Goal: Information Seeking & Learning: Learn about a topic

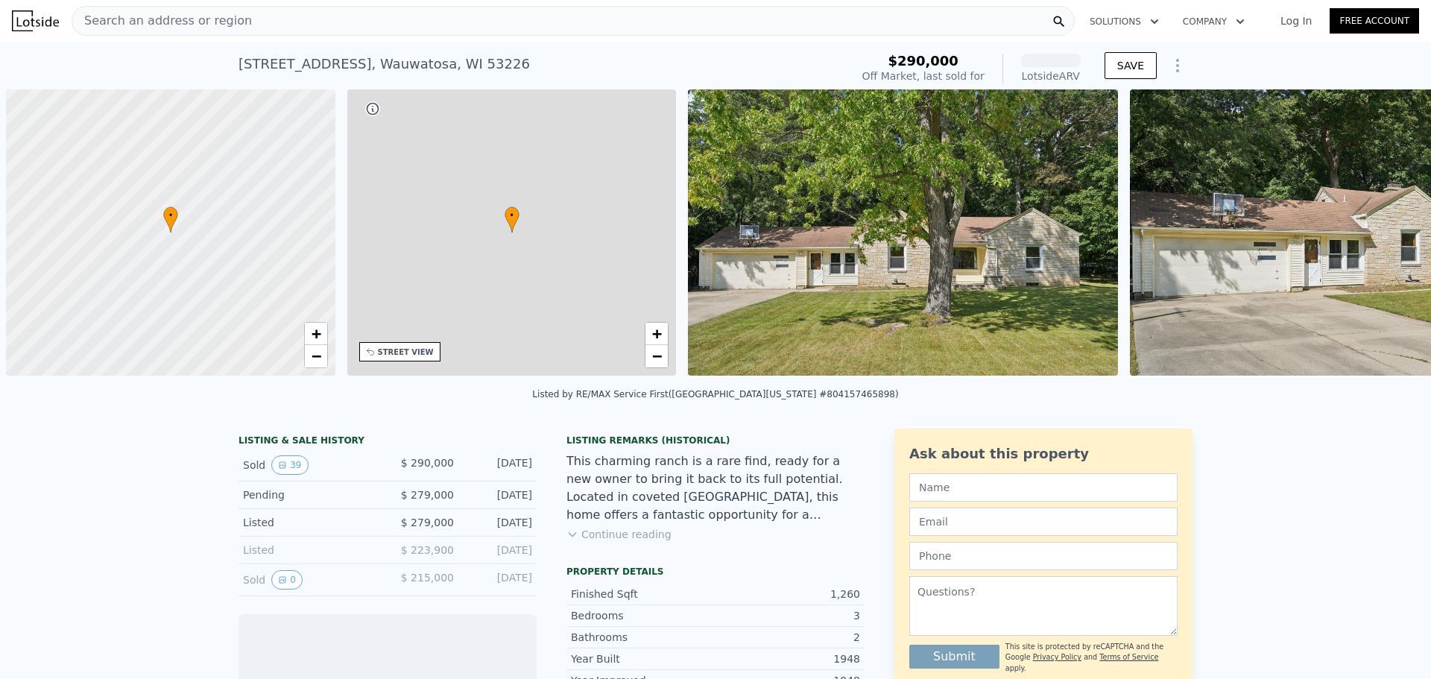
scroll to position [0, 6]
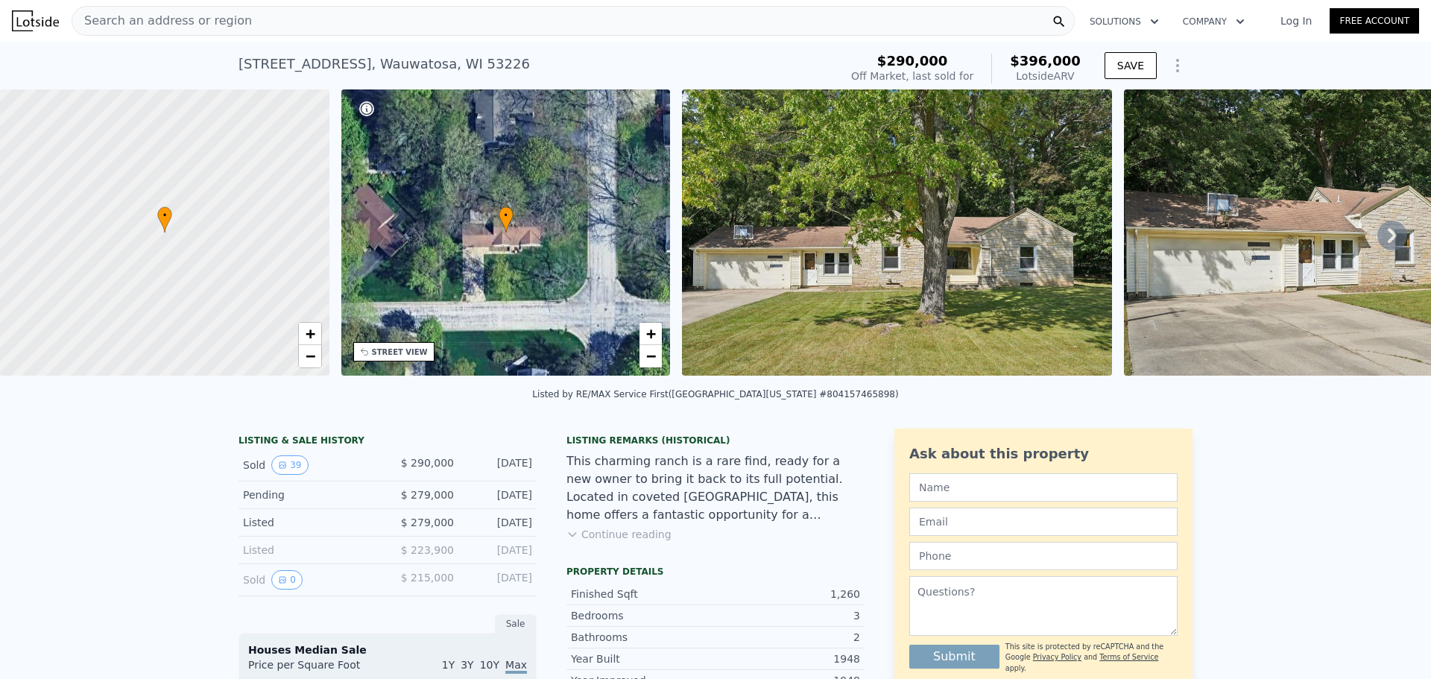
click at [1377, 237] on icon at bounding box center [1392, 236] width 30 height 30
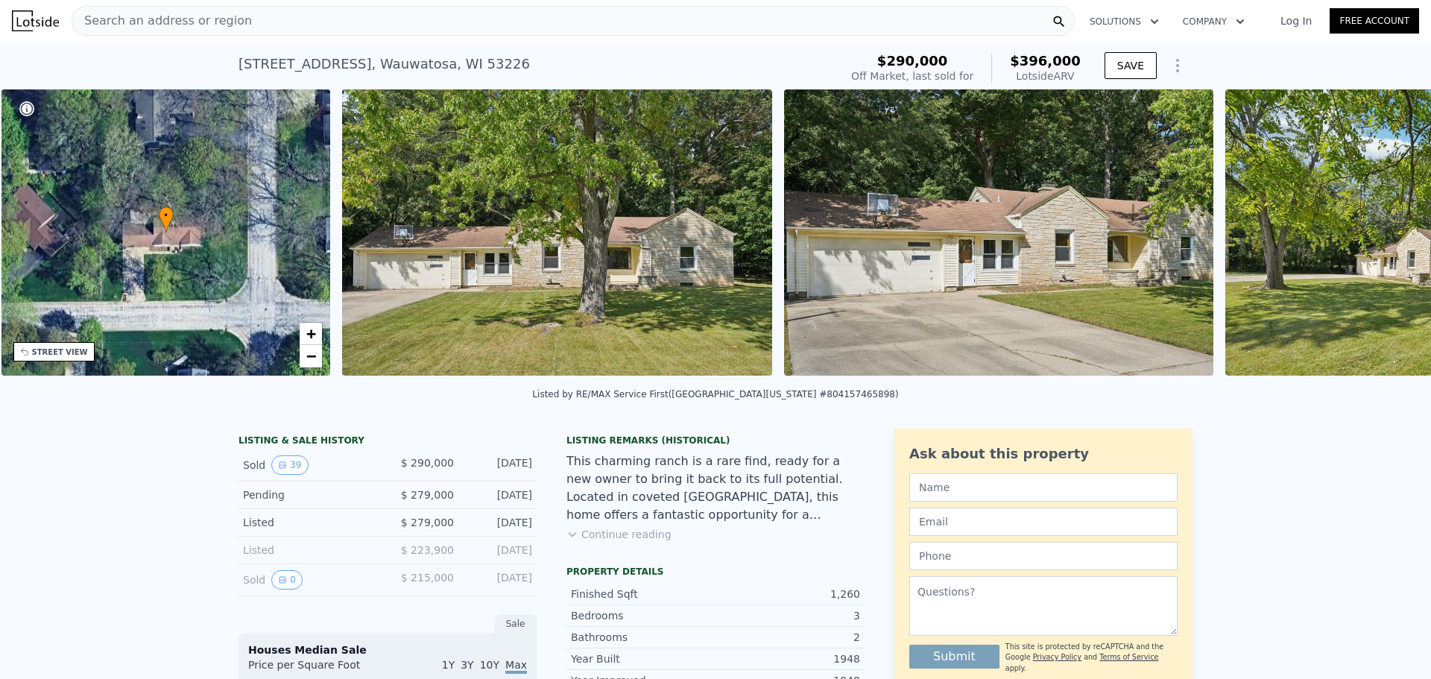
scroll to position [0, 347]
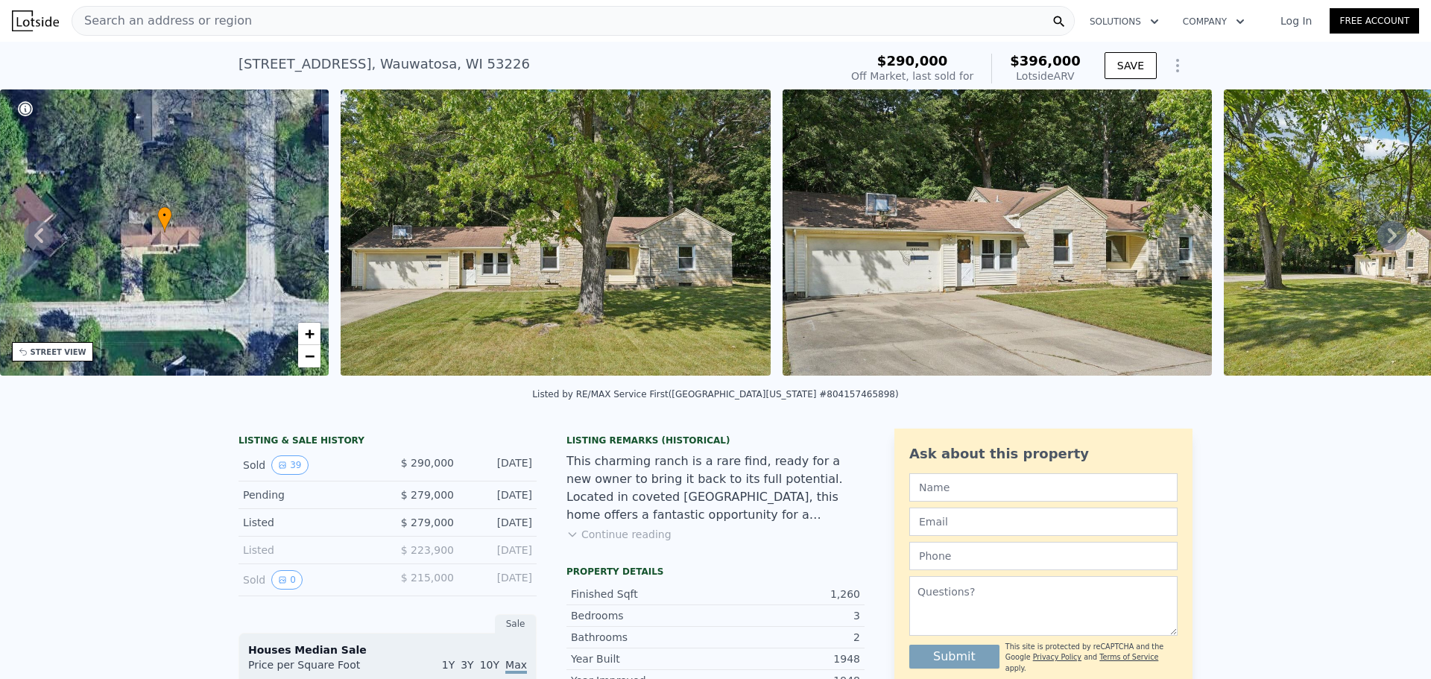
click at [1376, 237] on div "• + − • + − STREET VIEW Loading... SATELLITE VIEW" at bounding box center [715, 234] width 1431 height 291
click at [1377, 237] on icon at bounding box center [1392, 236] width 30 height 30
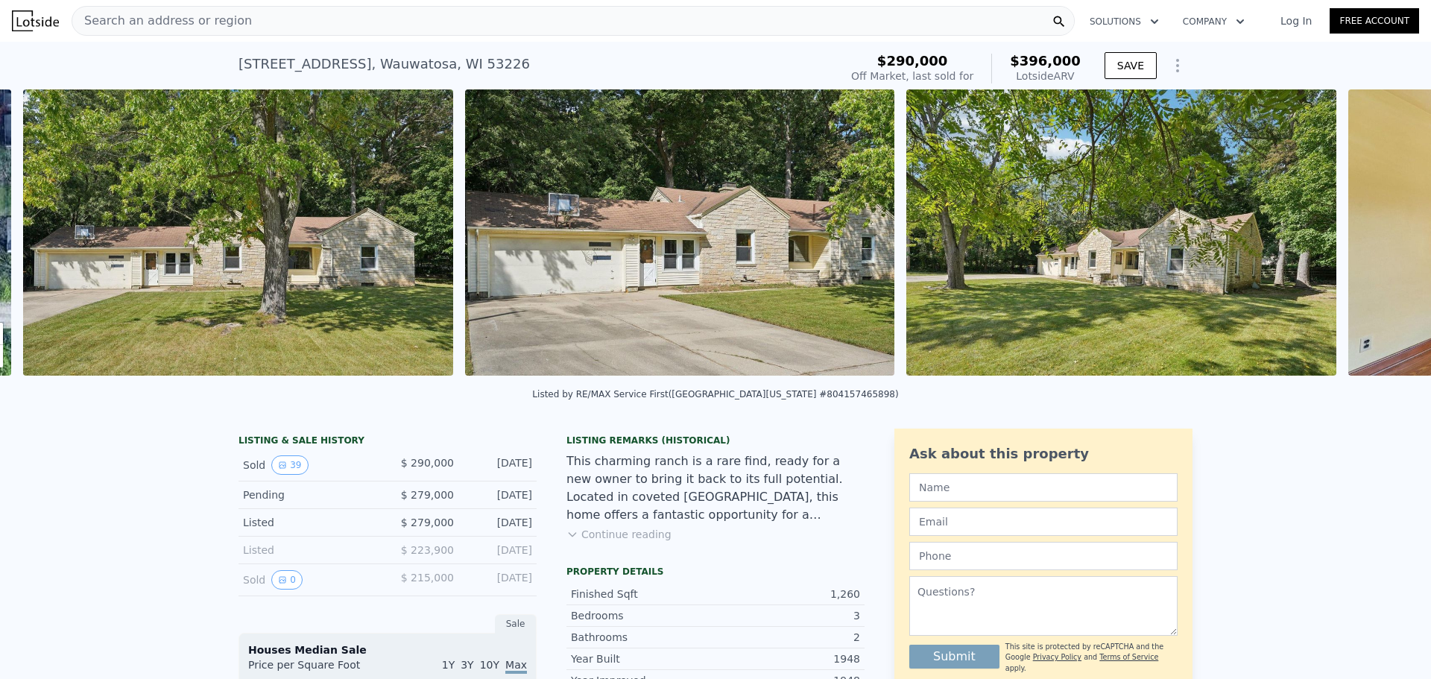
scroll to position [0, 682]
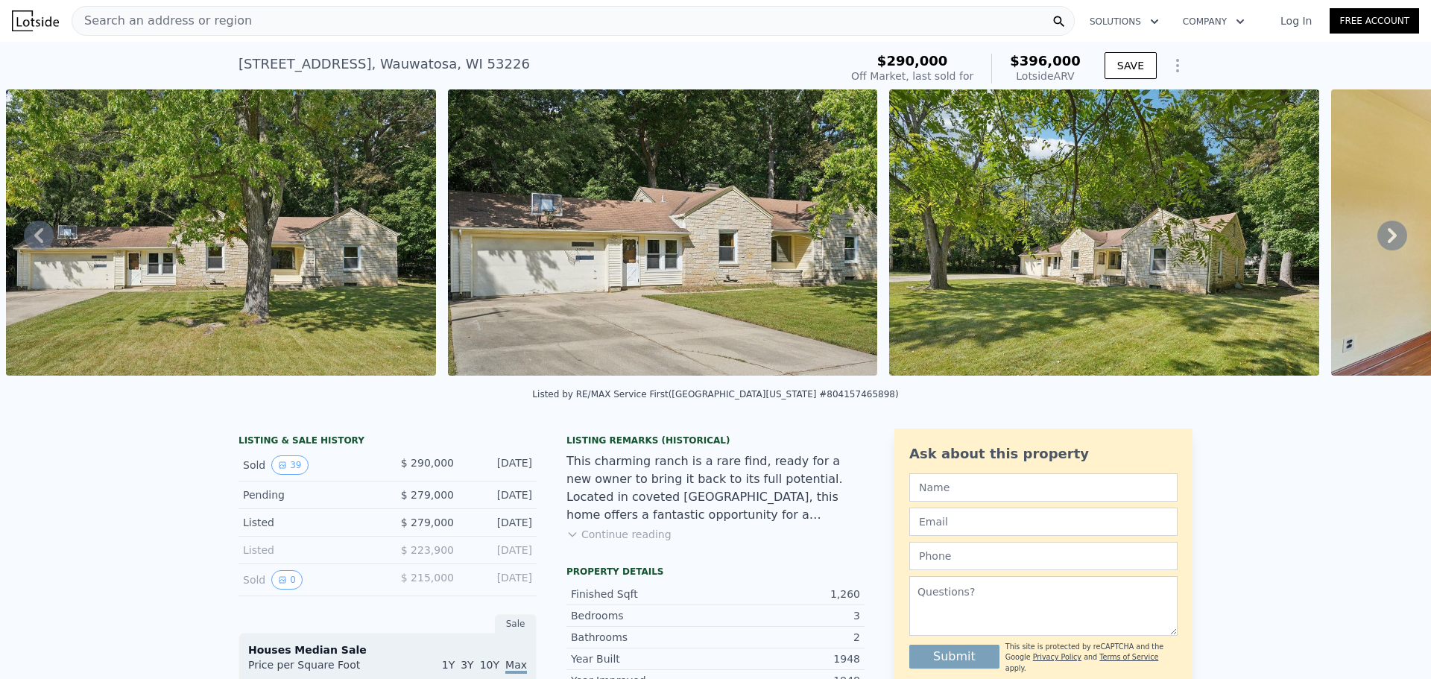
click at [1377, 237] on icon at bounding box center [1392, 236] width 30 height 30
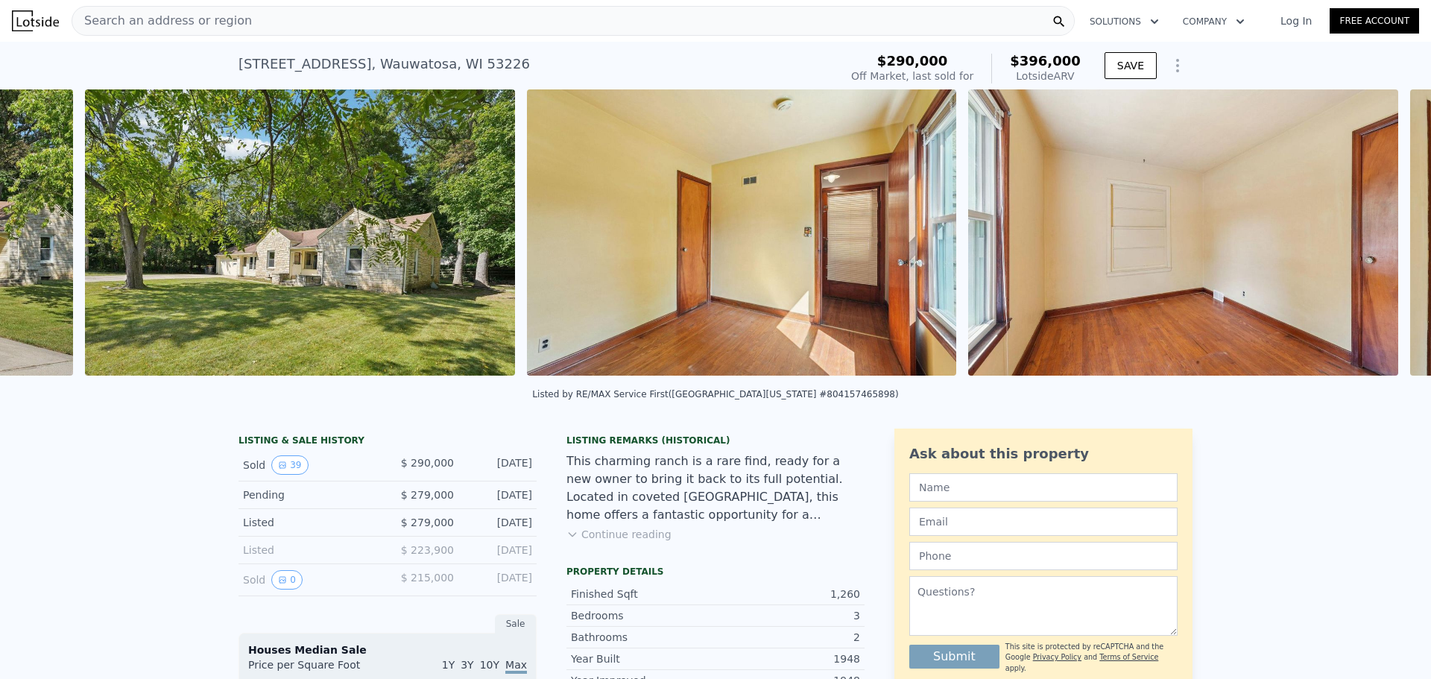
scroll to position [0, 1565]
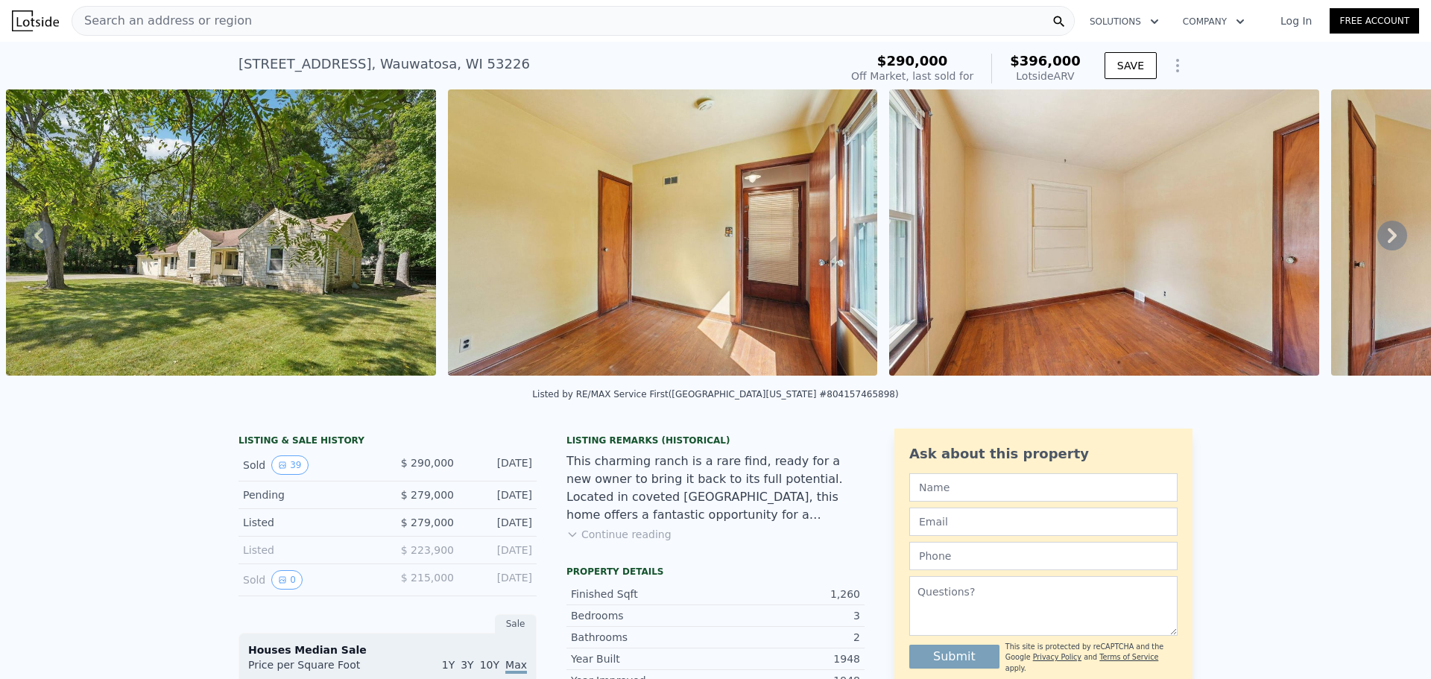
click at [1376, 237] on div "• + − • + − STREET VIEW Loading... SATELLITE VIEW" at bounding box center [715, 234] width 1431 height 291
click at [1378, 228] on icon at bounding box center [1392, 236] width 30 height 30
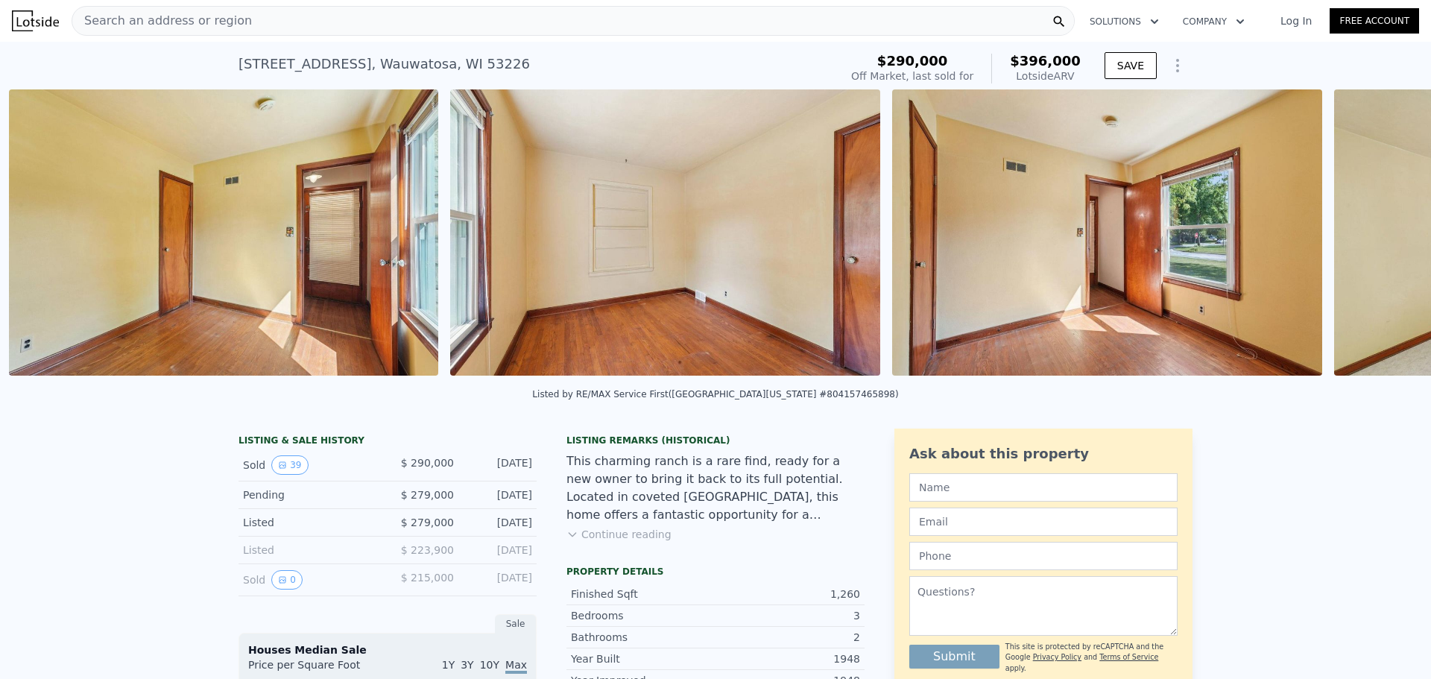
scroll to position [0, 2007]
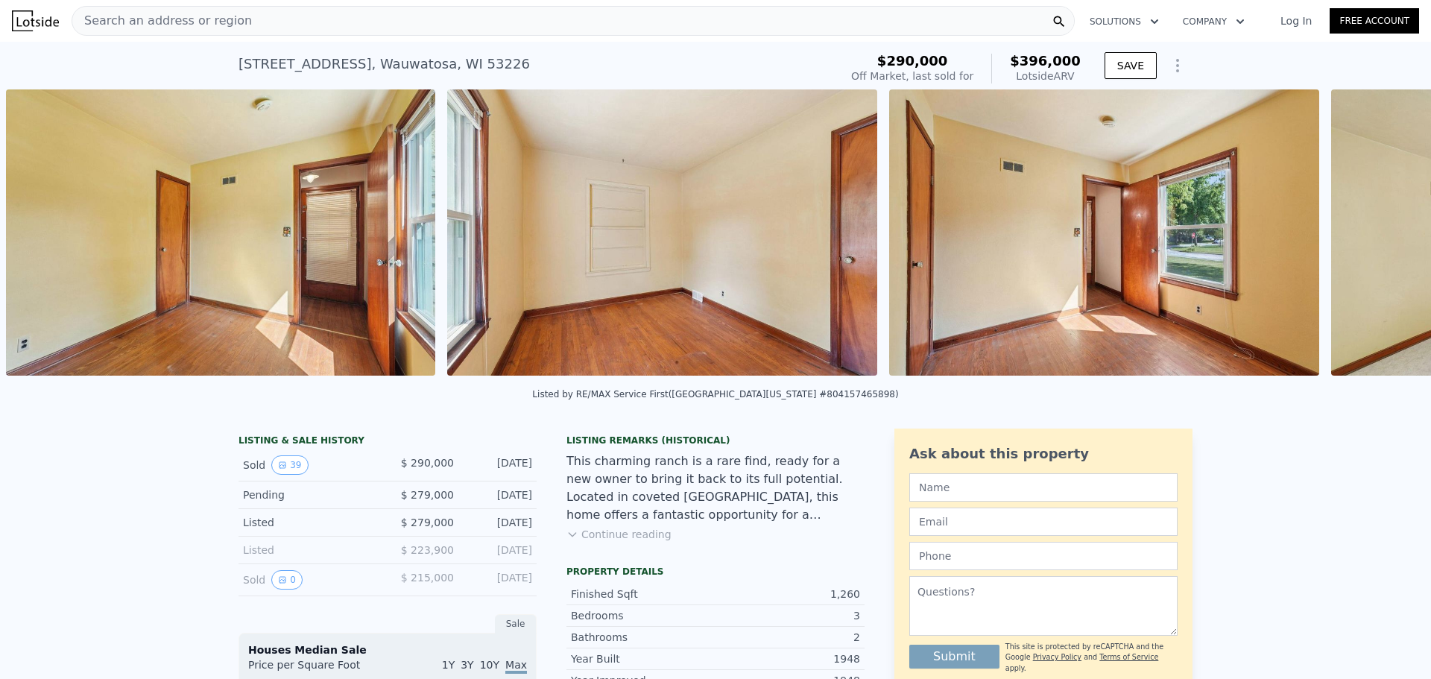
click at [1378, 229] on div "• + − • + − STREET VIEW Loading... SATELLITE VIEW" at bounding box center [715, 234] width 1431 height 291
click at [1378, 232] on icon at bounding box center [1392, 236] width 30 height 30
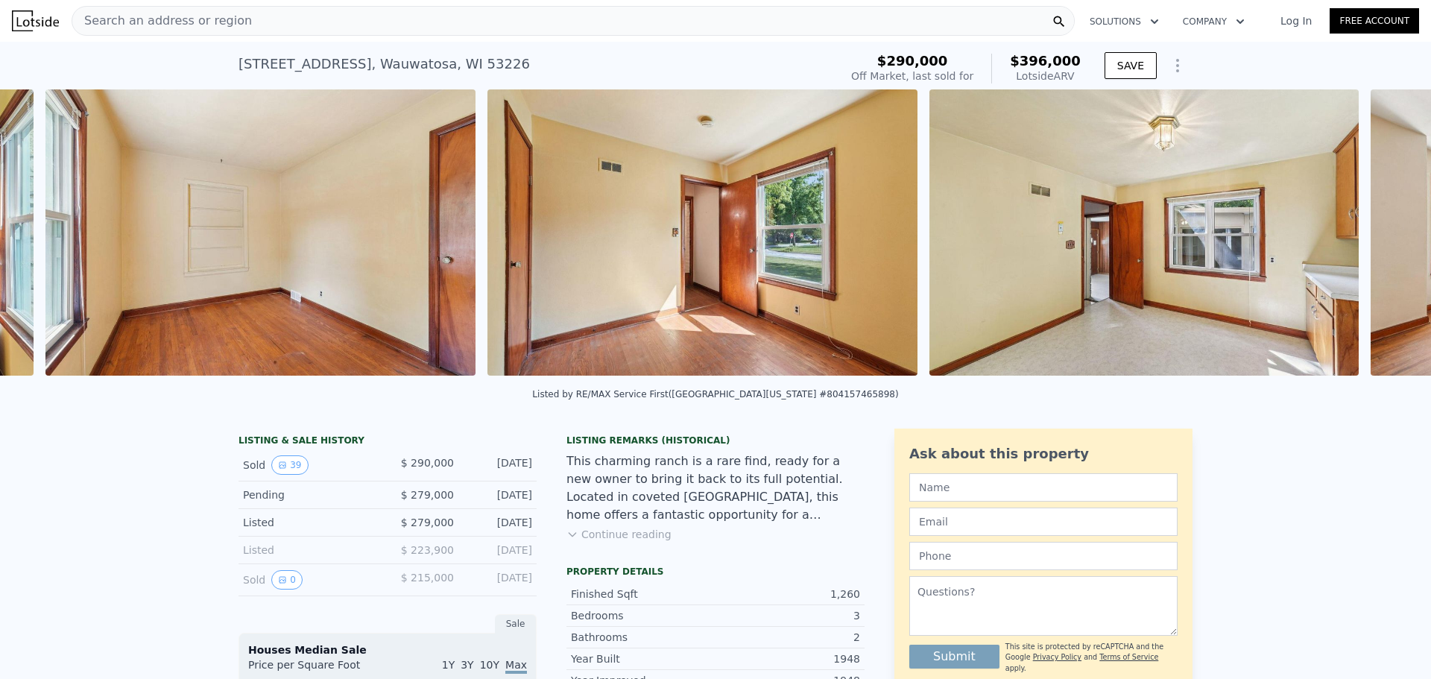
scroll to position [0, 2448]
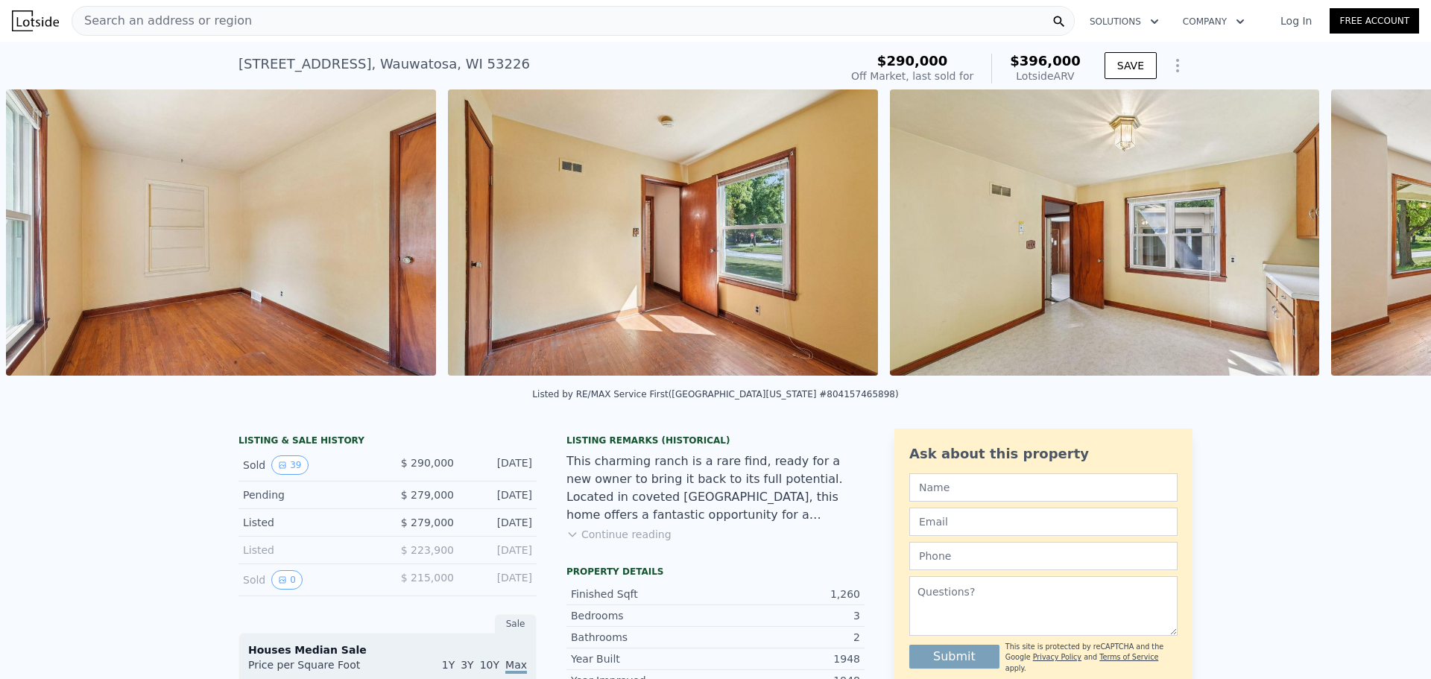
click at [1378, 232] on div "• + − • + − STREET VIEW Loading... SATELLITE VIEW" at bounding box center [715, 234] width 1431 height 291
click at [1380, 232] on icon at bounding box center [1392, 236] width 30 height 30
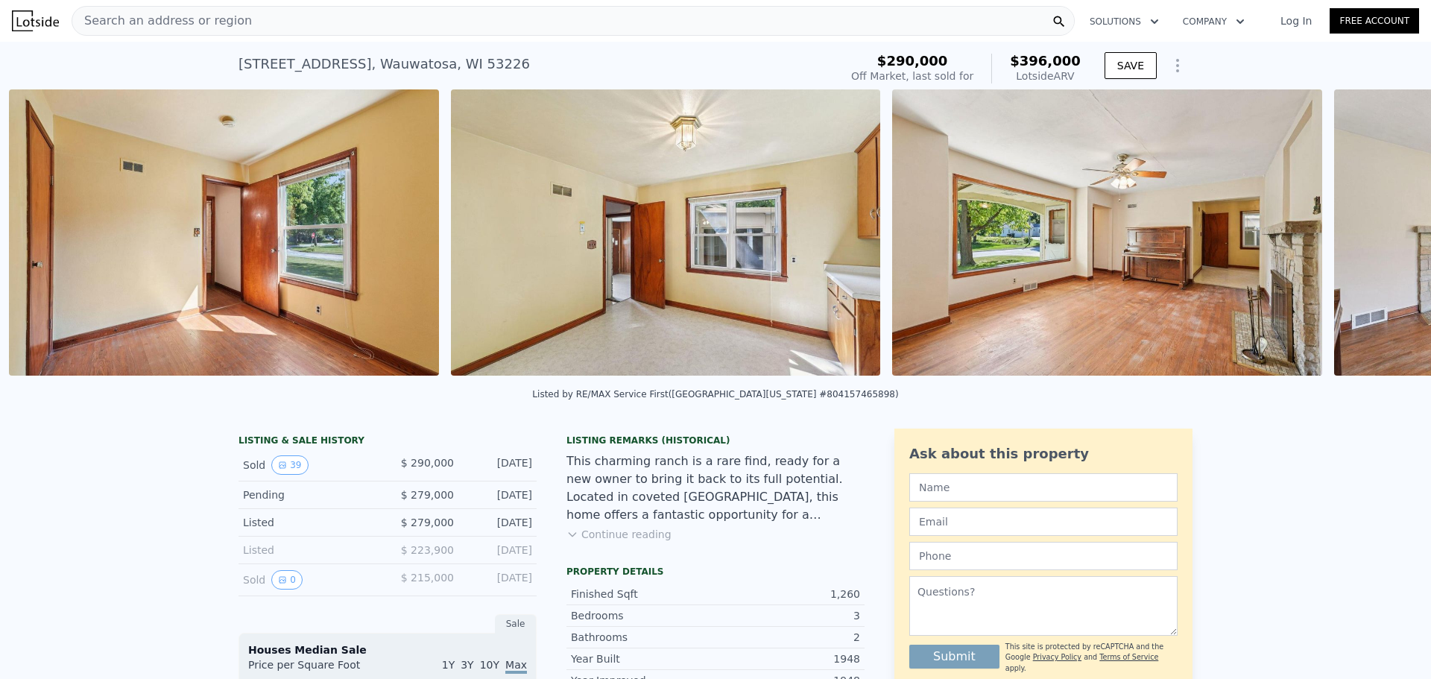
scroll to position [0, 2889]
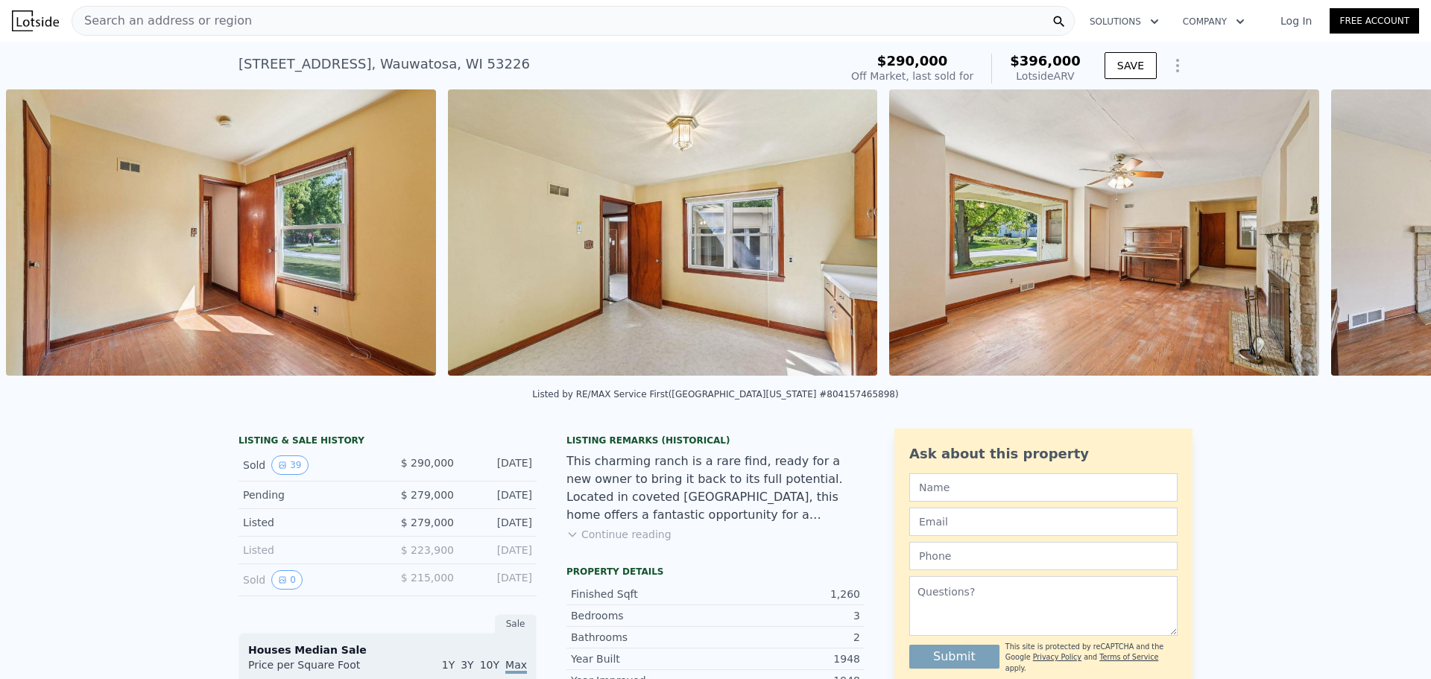
click at [1380, 232] on div "• + − • + − STREET VIEW Loading... SATELLITE VIEW" at bounding box center [715, 234] width 1431 height 291
click at [1381, 234] on icon at bounding box center [1392, 236] width 30 height 30
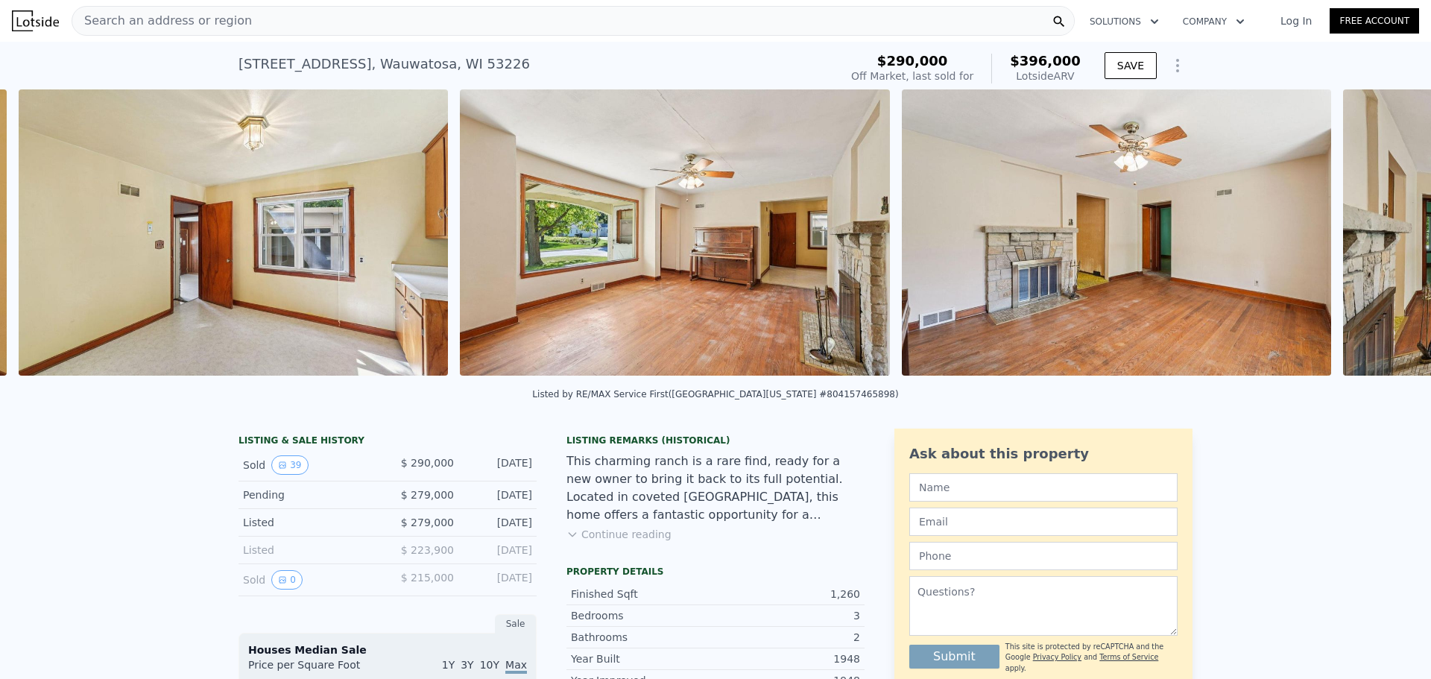
scroll to position [0, 3331]
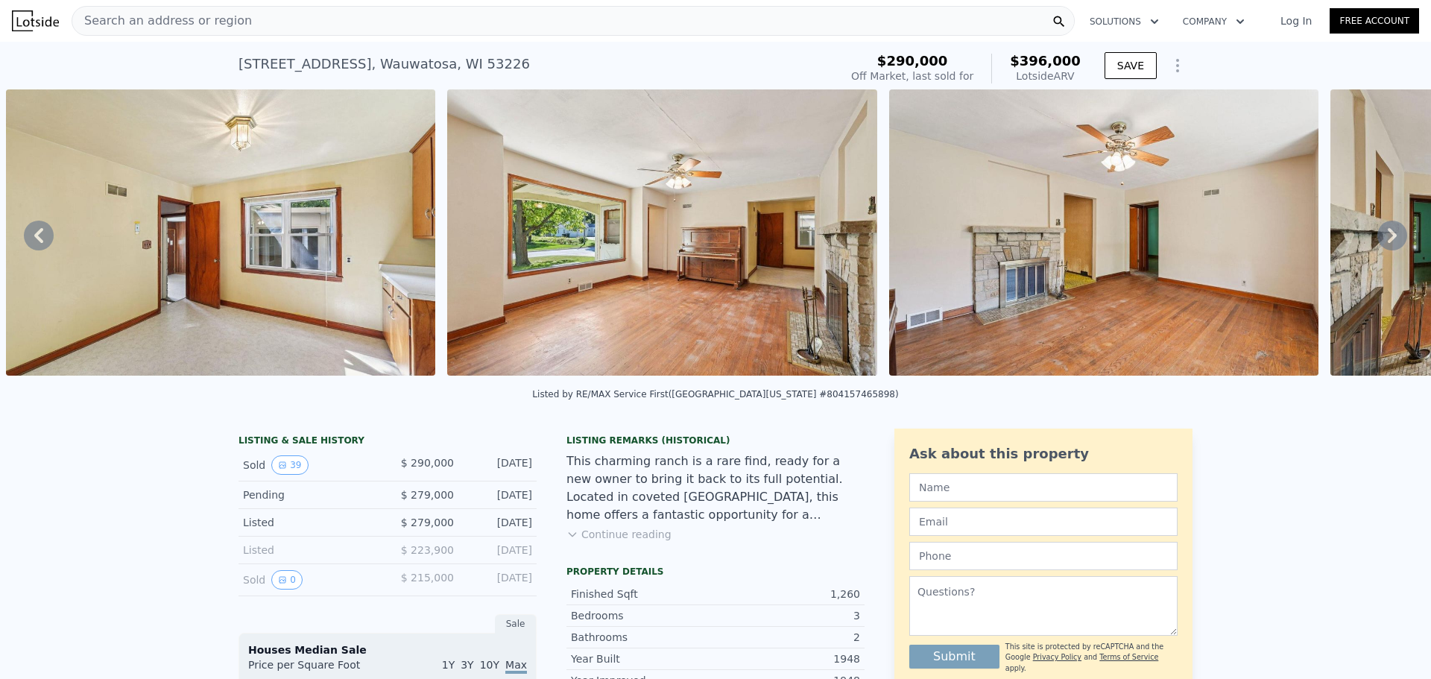
click at [1381, 234] on div "• + − • + − STREET VIEW Loading... SATELLITE VIEW" at bounding box center [715, 234] width 1431 height 291
click at [1381, 234] on icon at bounding box center [1392, 236] width 30 height 30
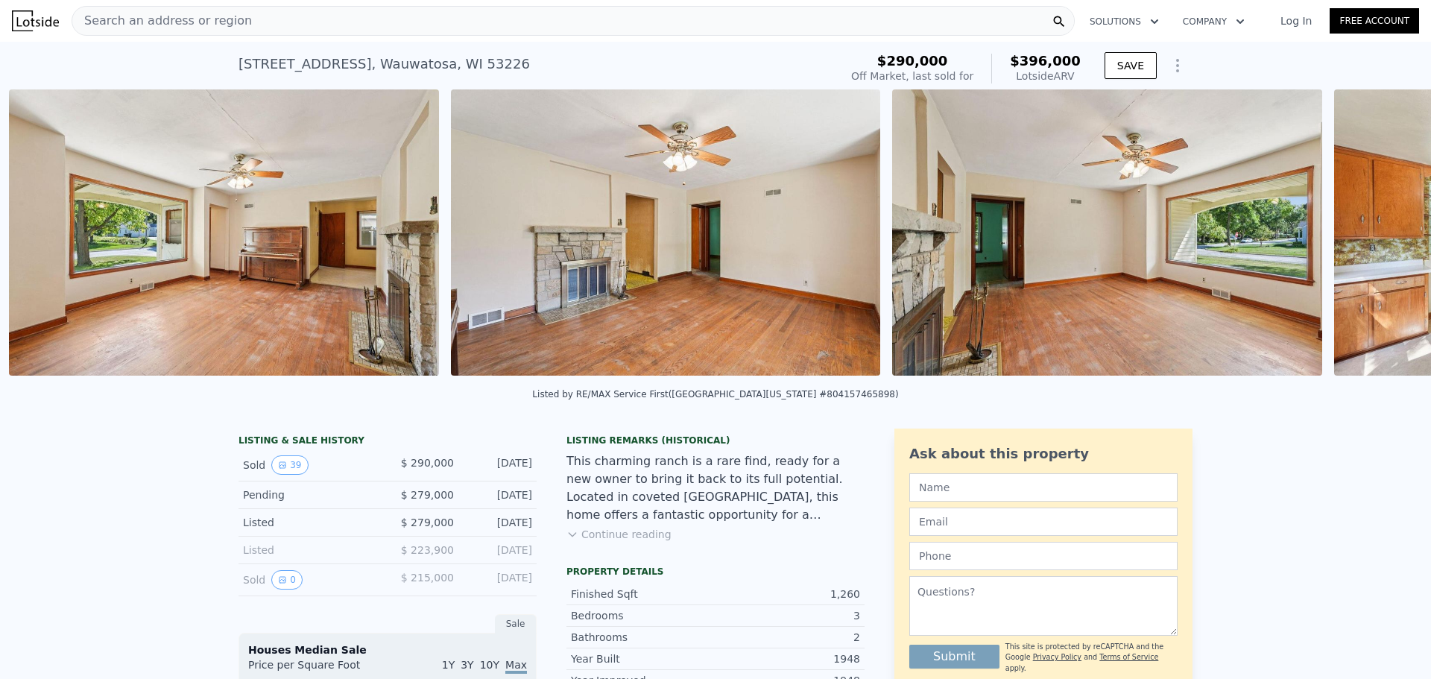
scroll to position [0, 3772]
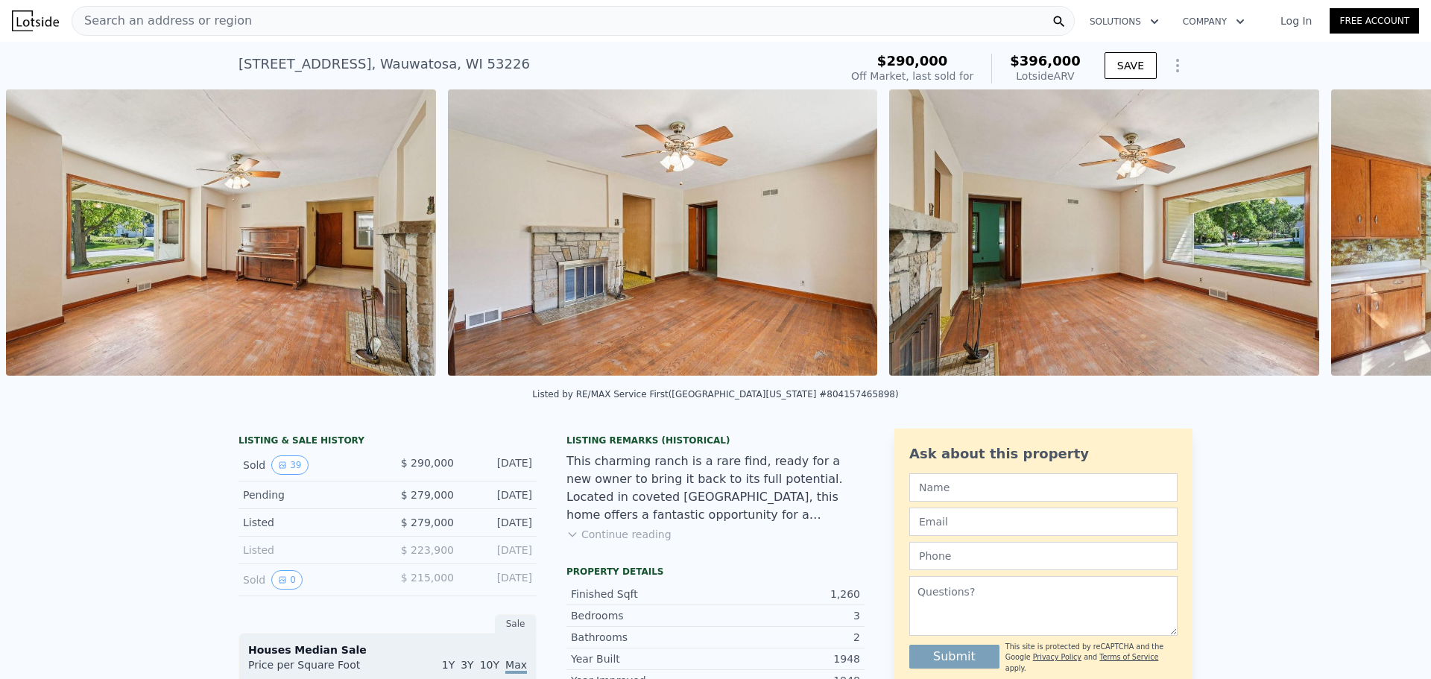
click at [1381, 234] on div "• + − • + − STREET VIEW Loading... SATELLITE VIEW" at bounding box center [715, 234] width 1431 height 291
click at [1383, 234] on icon at bounding box center [1392, 236] width 30 height 30
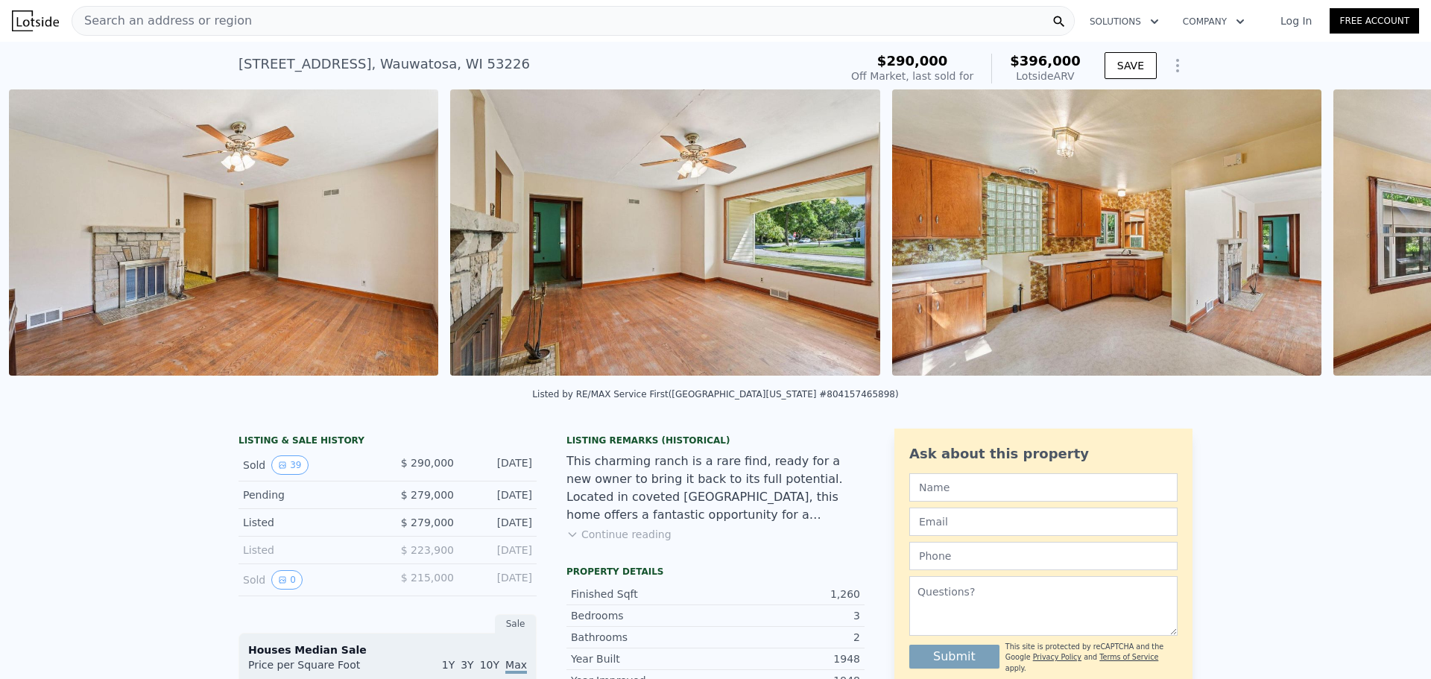
scroll to position [0, 4214]
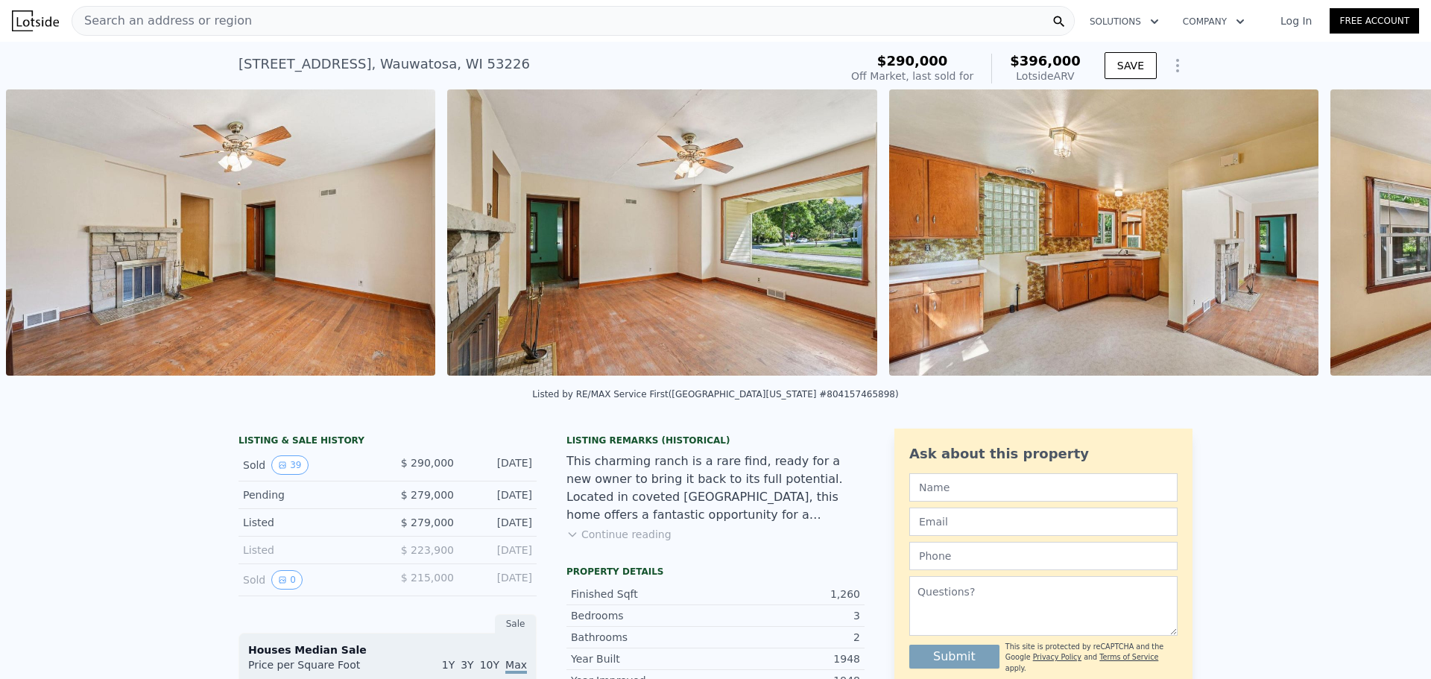
click at [1383, 234] on div "• + − • + − STREET VIEW Loading... SATELLITE VIEW" at bounding box center [715, 234] width 1431 height 291
click at [1384, 234] on icon at bounding box center [1392, 236] width 30 height 30
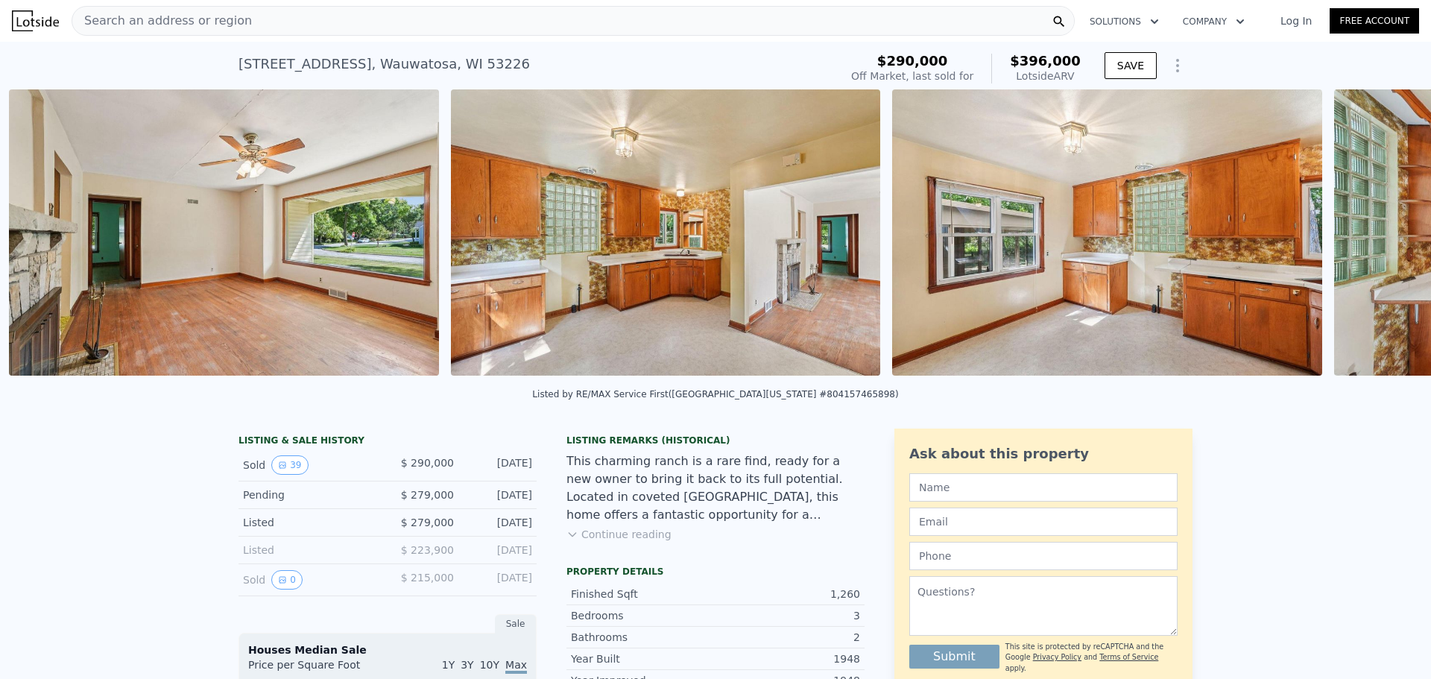
scroll to position [0, 4655]
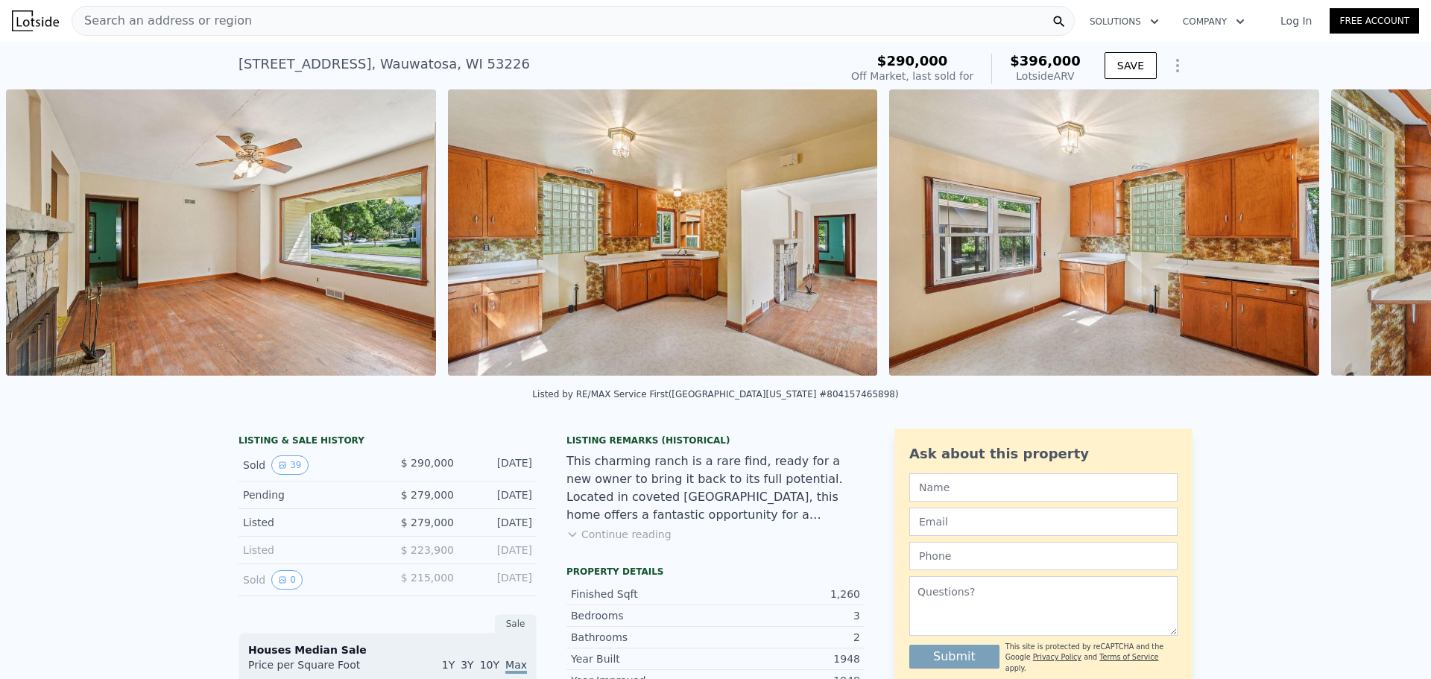
click at [1384, 234] on div "• + − • + − STREET VIEW Loading... SATELLITE VIEW" at bounding box center [715, 234] width 1431 height 291
click at [1384, 234] on icon at bounding box center [1392, 236] width 30 height 30
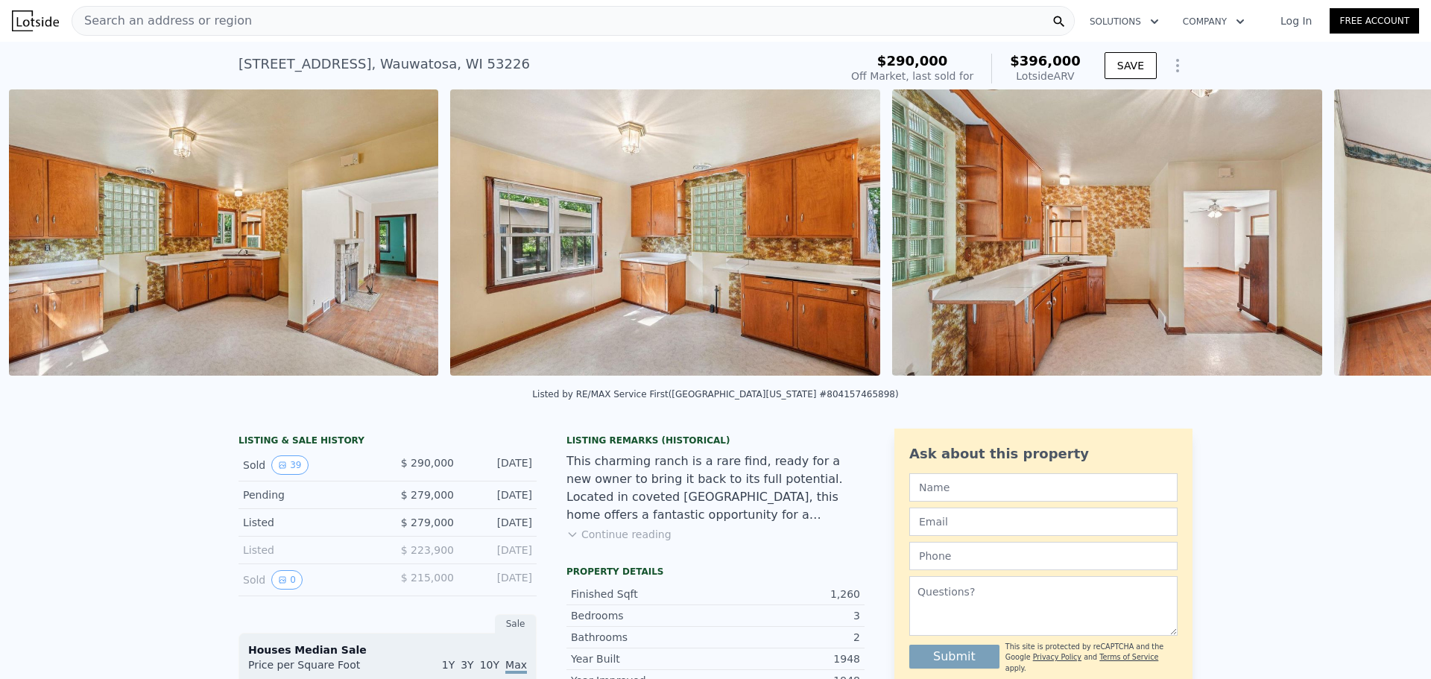
scroll to position [0, 5097]
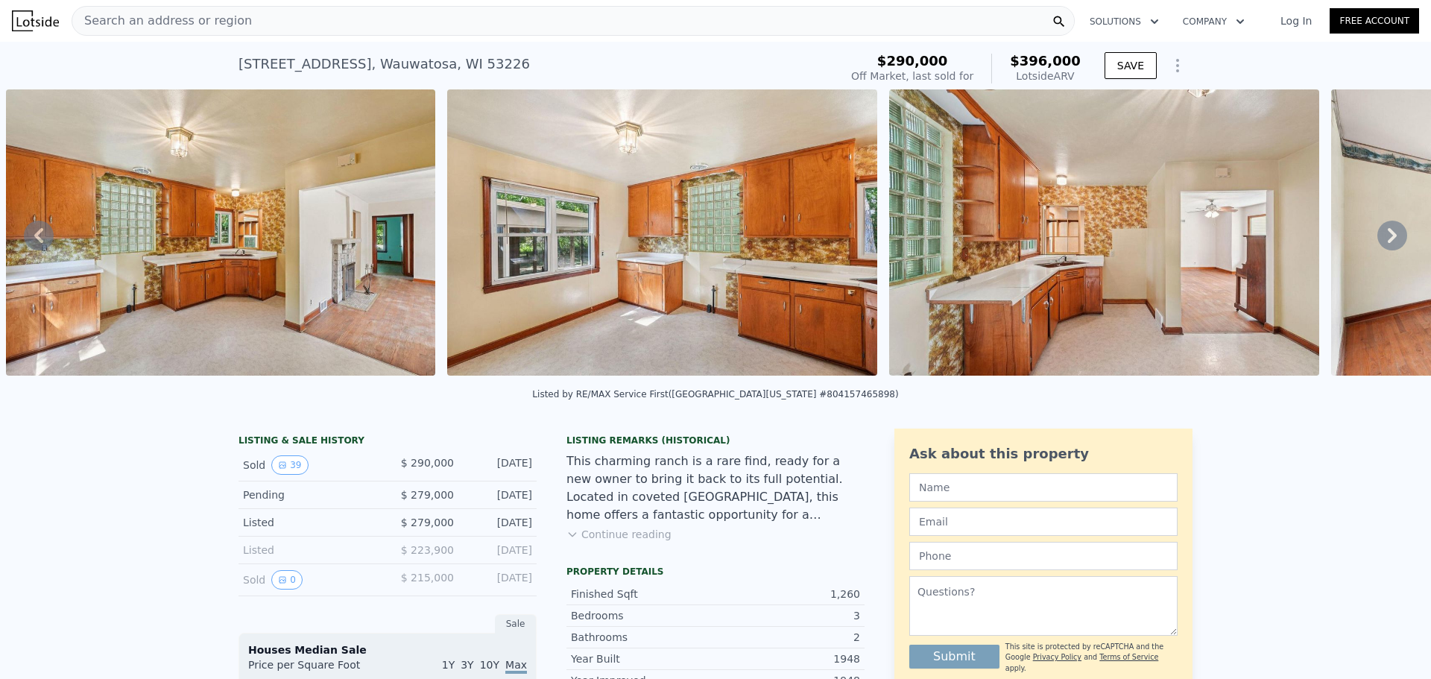
click at [1379, 233] on icon at bounding box center [1392, 236] width 30 height 30
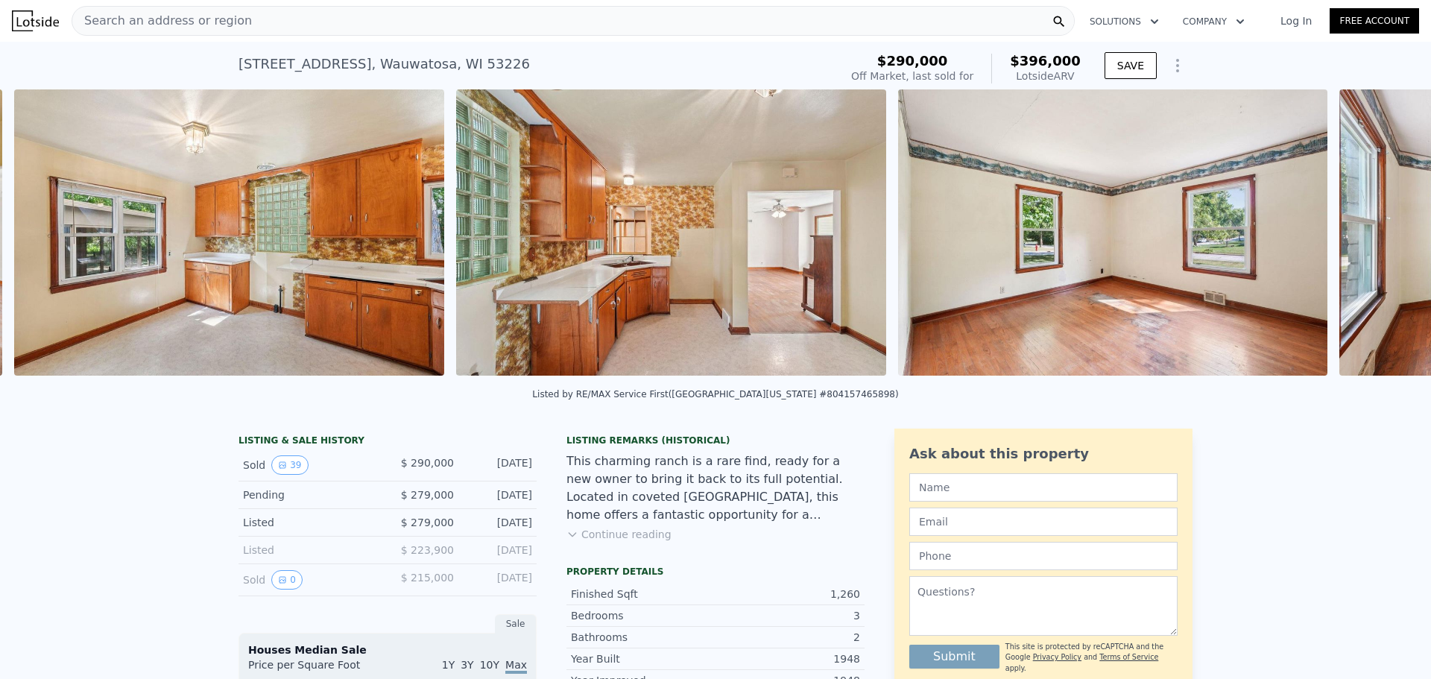
scroll to position [0, 5538]
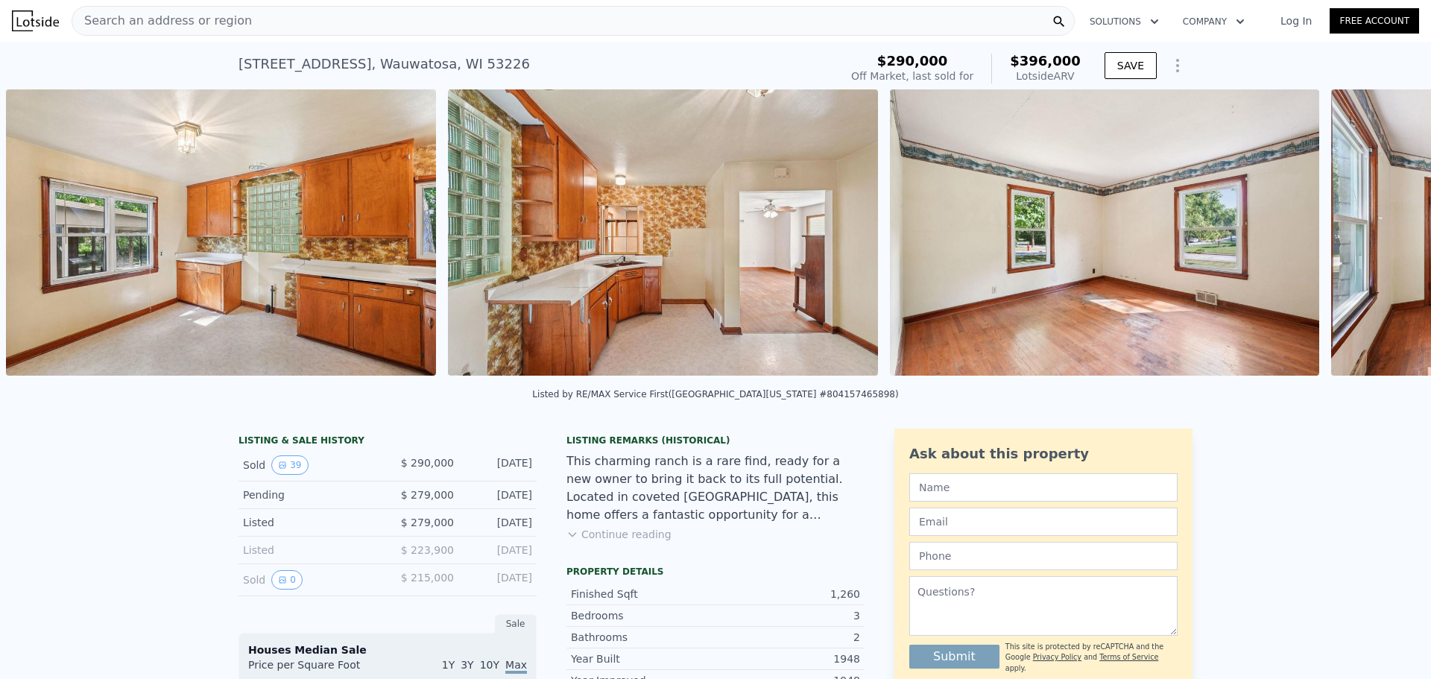
click at [1379, 233] on div "• + − • + − STREET VIEW Loading... SATELLITE VIEW" at bounding box center [715, 234] width 1431 height 291
click at [1380, 233] on icon at bounding box center [1392, 236] width 30 height 30
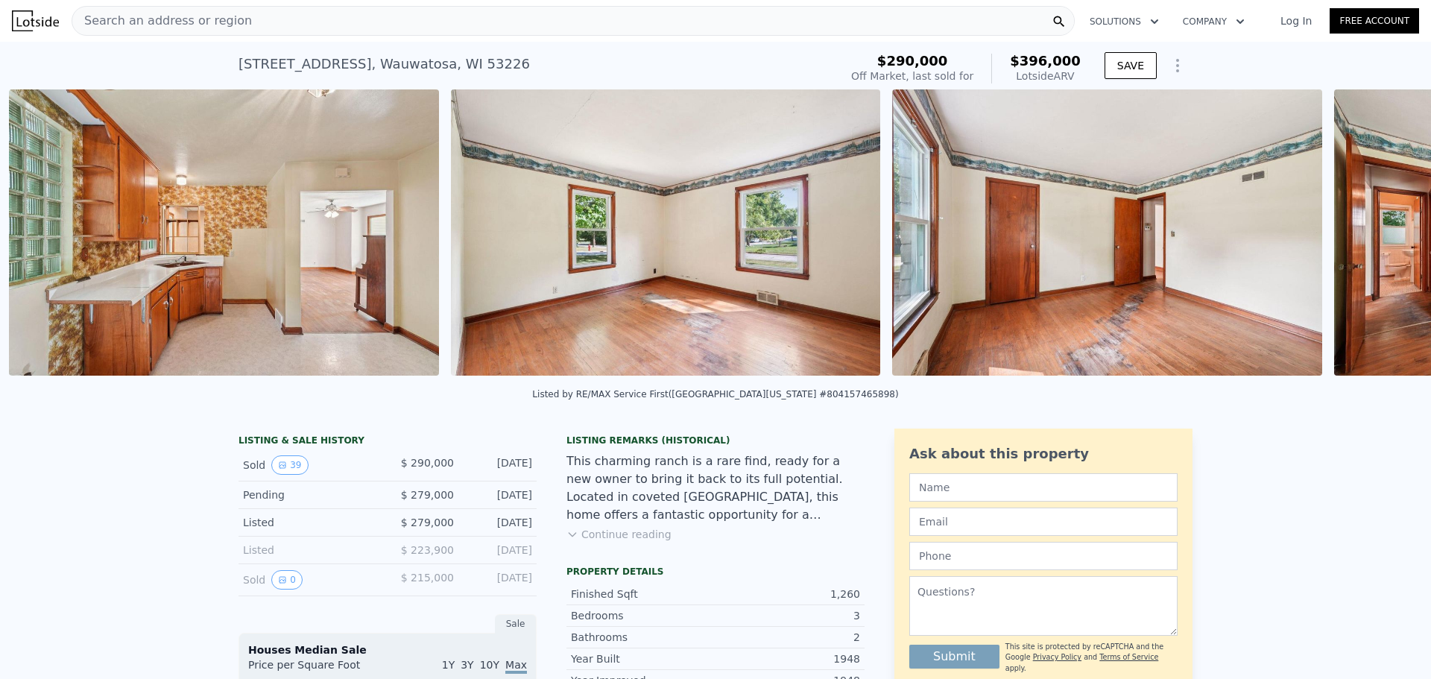
scroll to position [0, 5980]
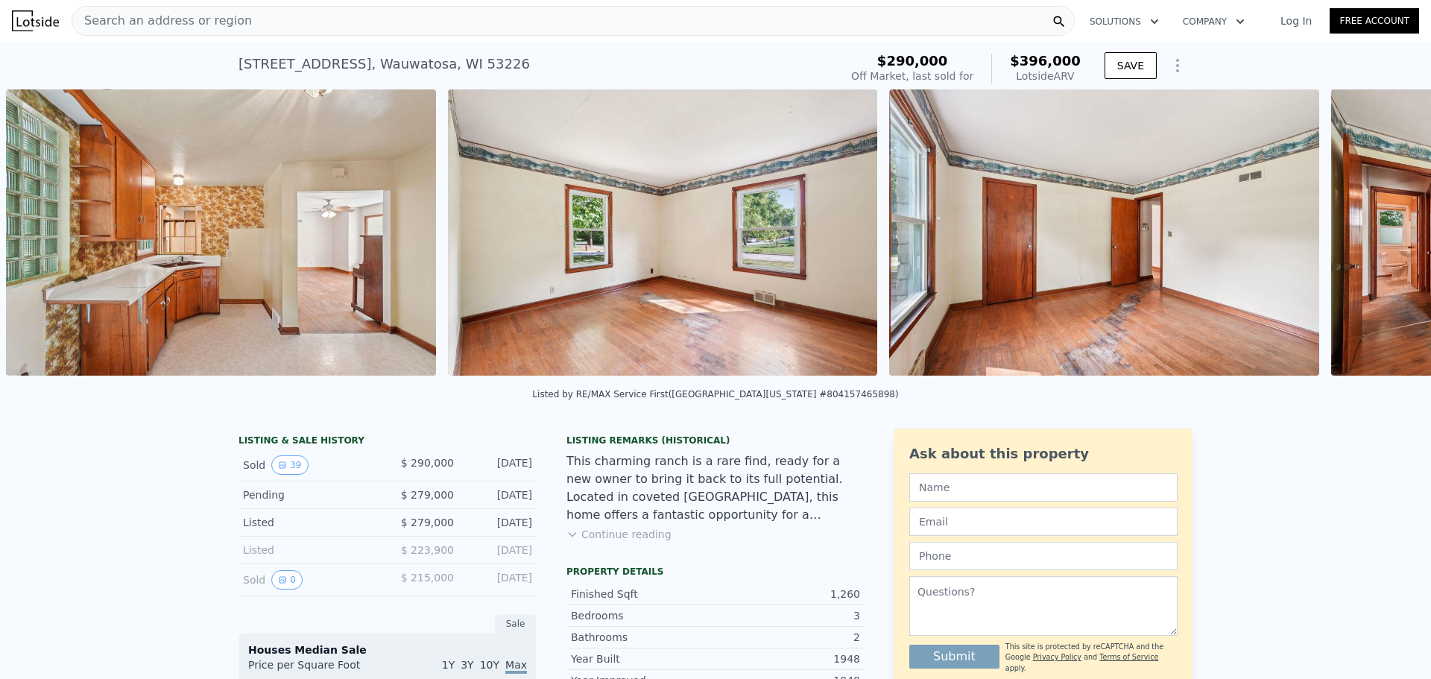
click at [1381, 233] on div "• + − • + − STREET VIEW Loading... SATELLITE VIEW" at bounding box center [715, 234] width 1431 height 291
click at [1381, 233] on icon at bounding box center [1392, 236] width 30 height 30
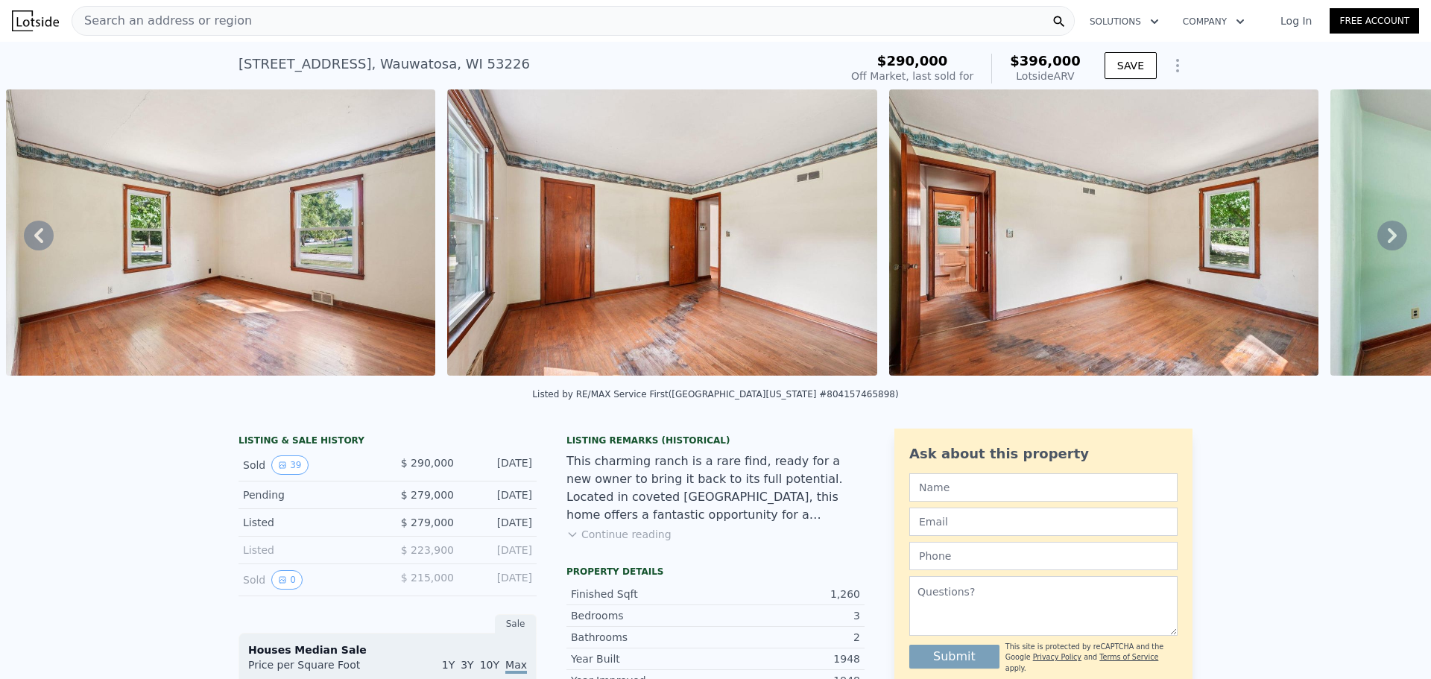
click at [1381, 233] on icon at bounding box center [1392, 236] width 30 height 30
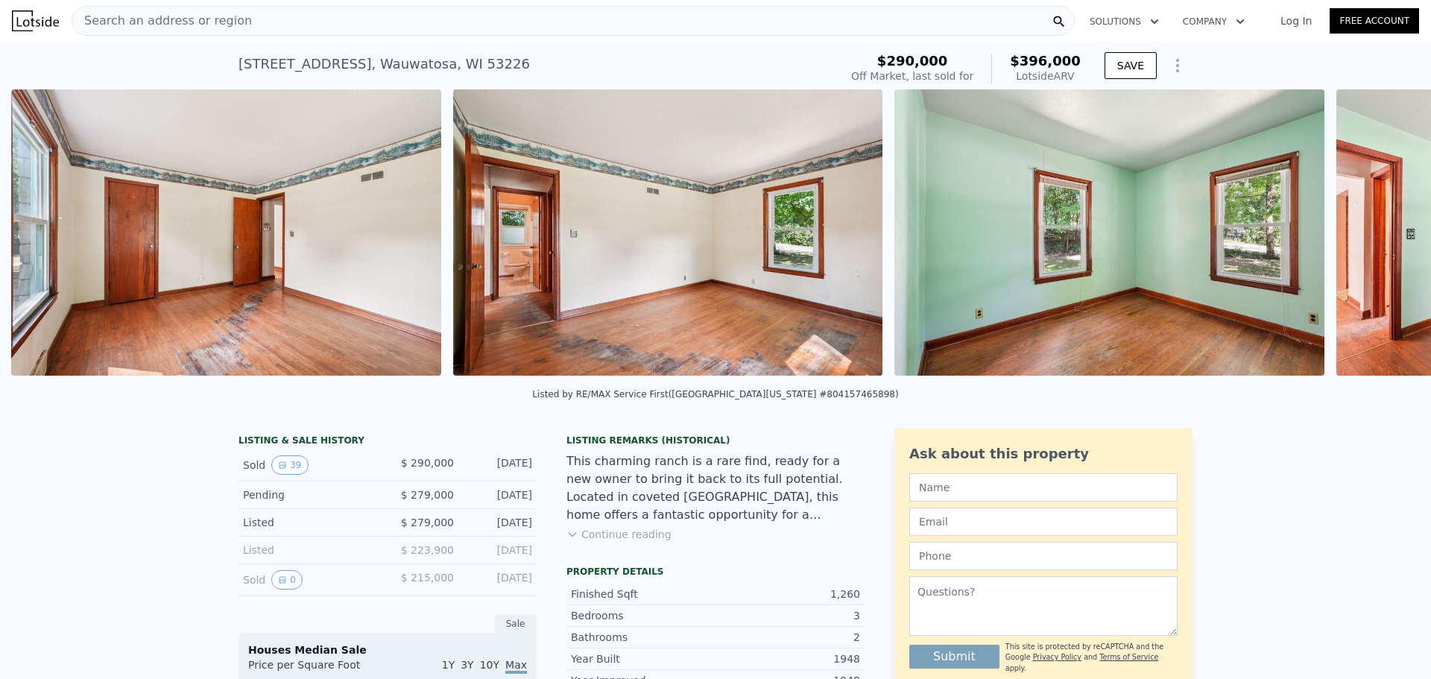
scroll to position [0, 6863]
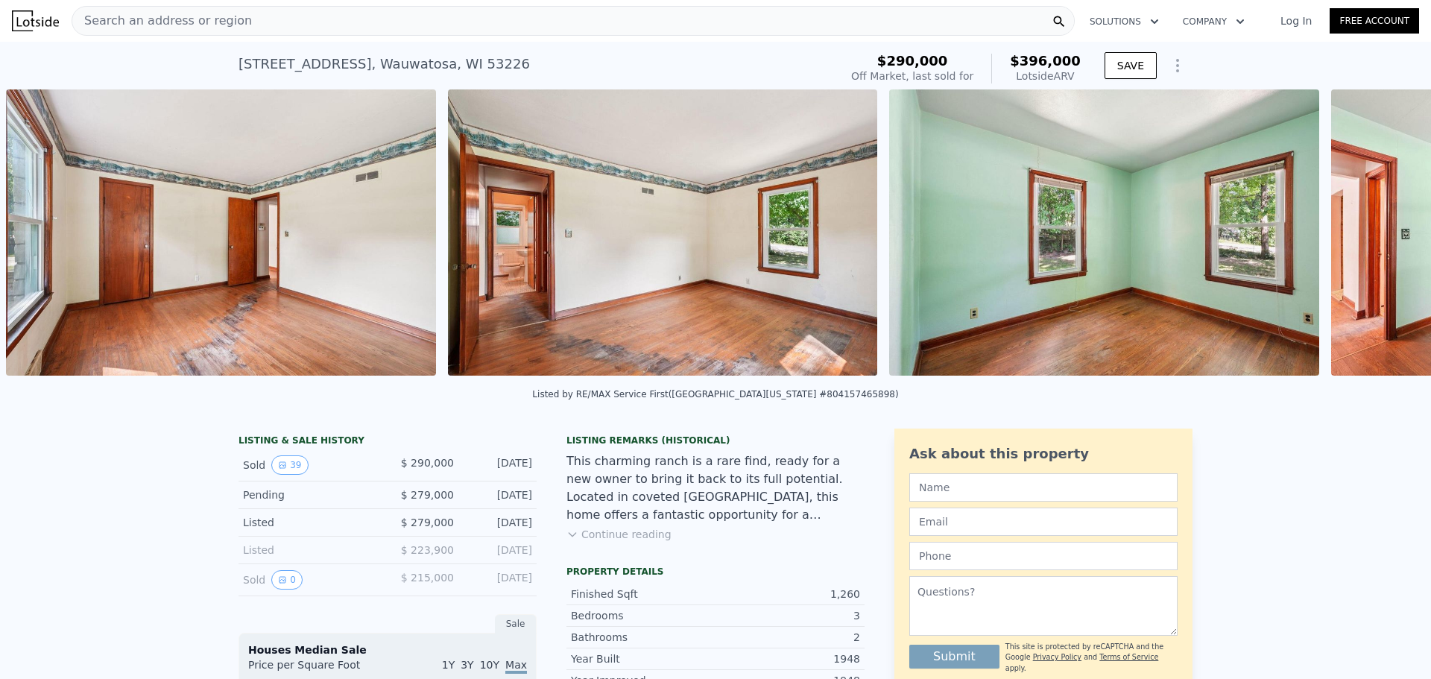
click at [1381, 233] on div "• + − • + − STREET VIEW Loading... SATELLITE VIEW" at bounding box center [715, 234] width 1431 height 291
click at [1382, 233] on icon at bounding box center [1392, 236] width 30 height 30
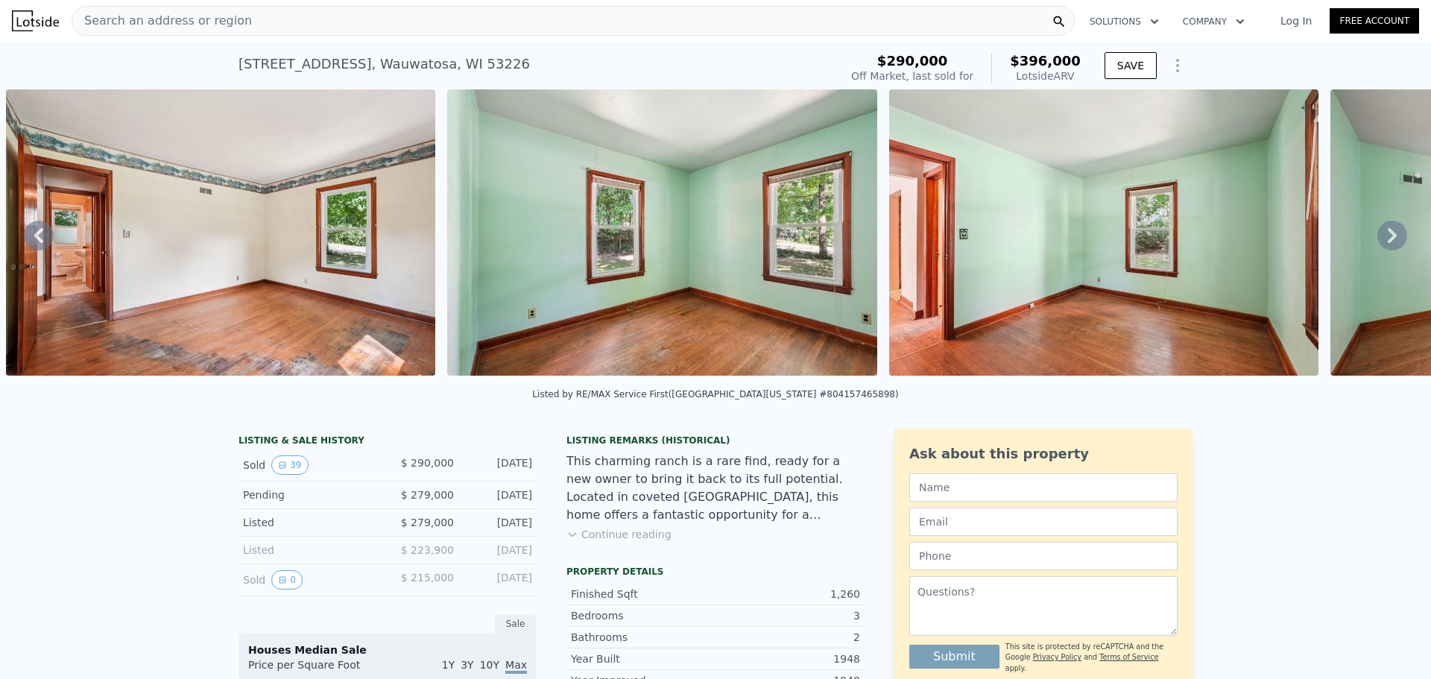
click at [1382, 233] on icon at bounding box center [1392, 236] width 30 height 30
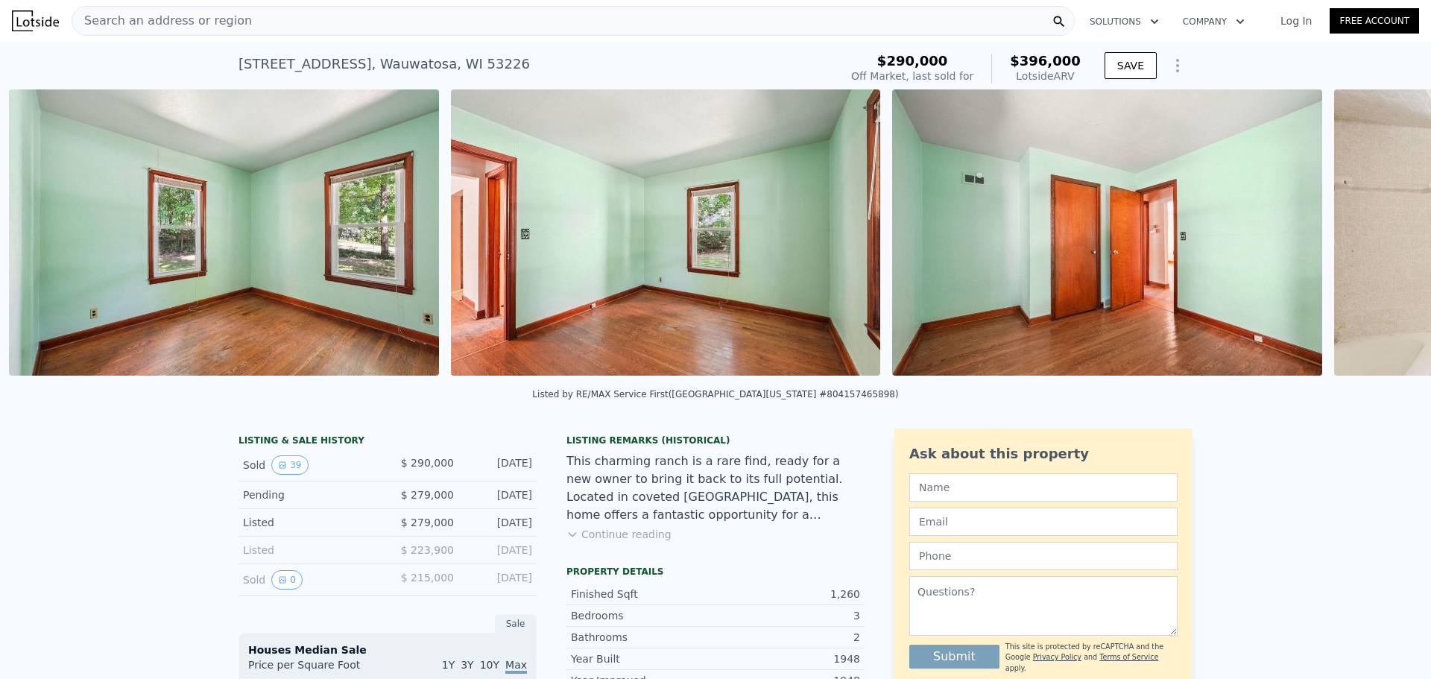
scroll to position [0, 7746]
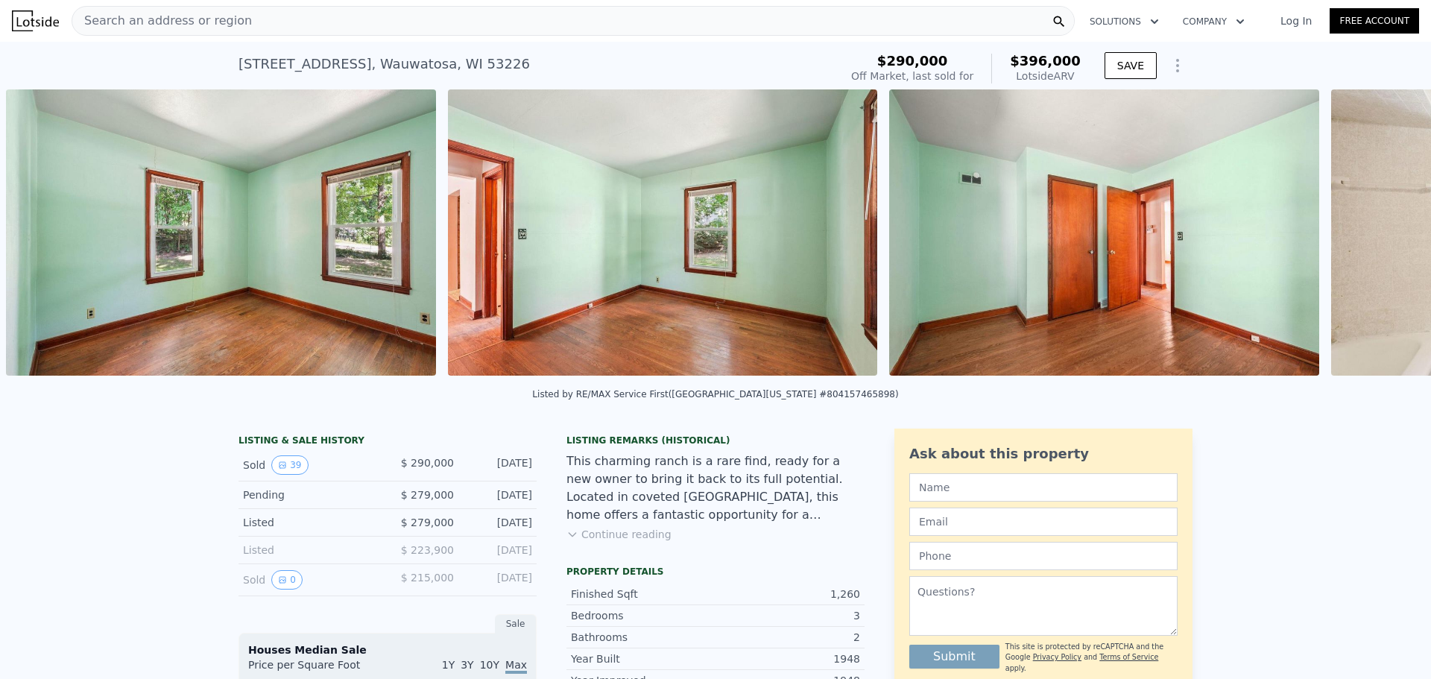
click at [1383, 233] on div "• + − • + − STREET VIEW Loading... SATELLITE VIEW" at bounding box center [715, 234] width 1431 height 291
click at [1384, 233] on icon at bounding box center [1392, 236] width 30 height 30
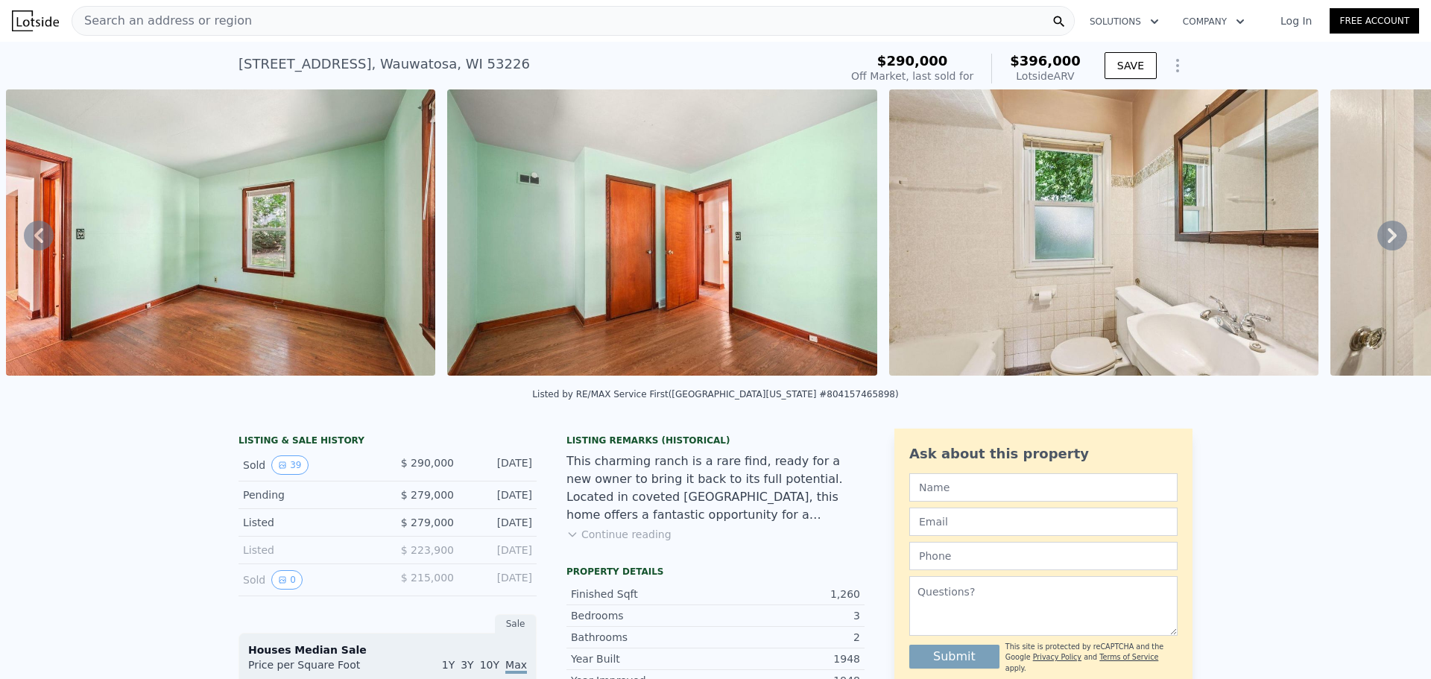
click at [1384, 233] on icon at bounding box center [1392, 236] width 30 height 30
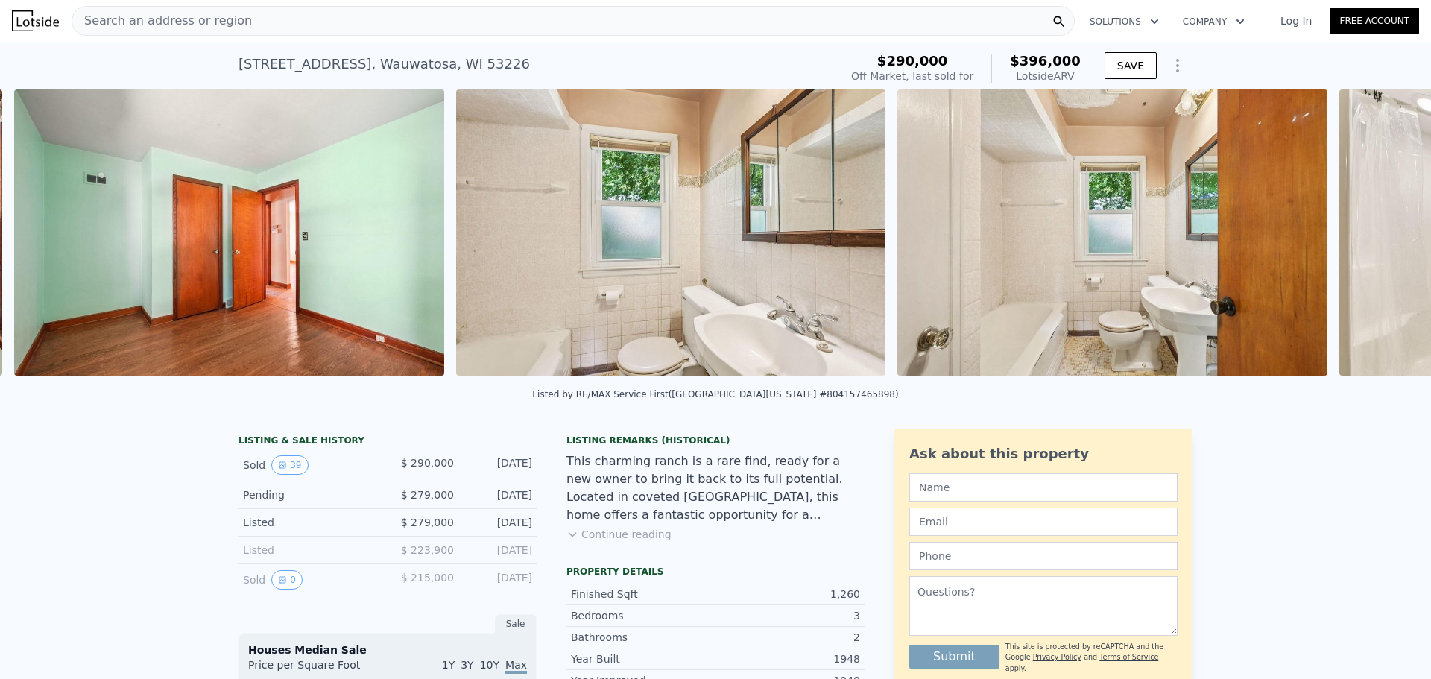
scroll to position [0, 8629]
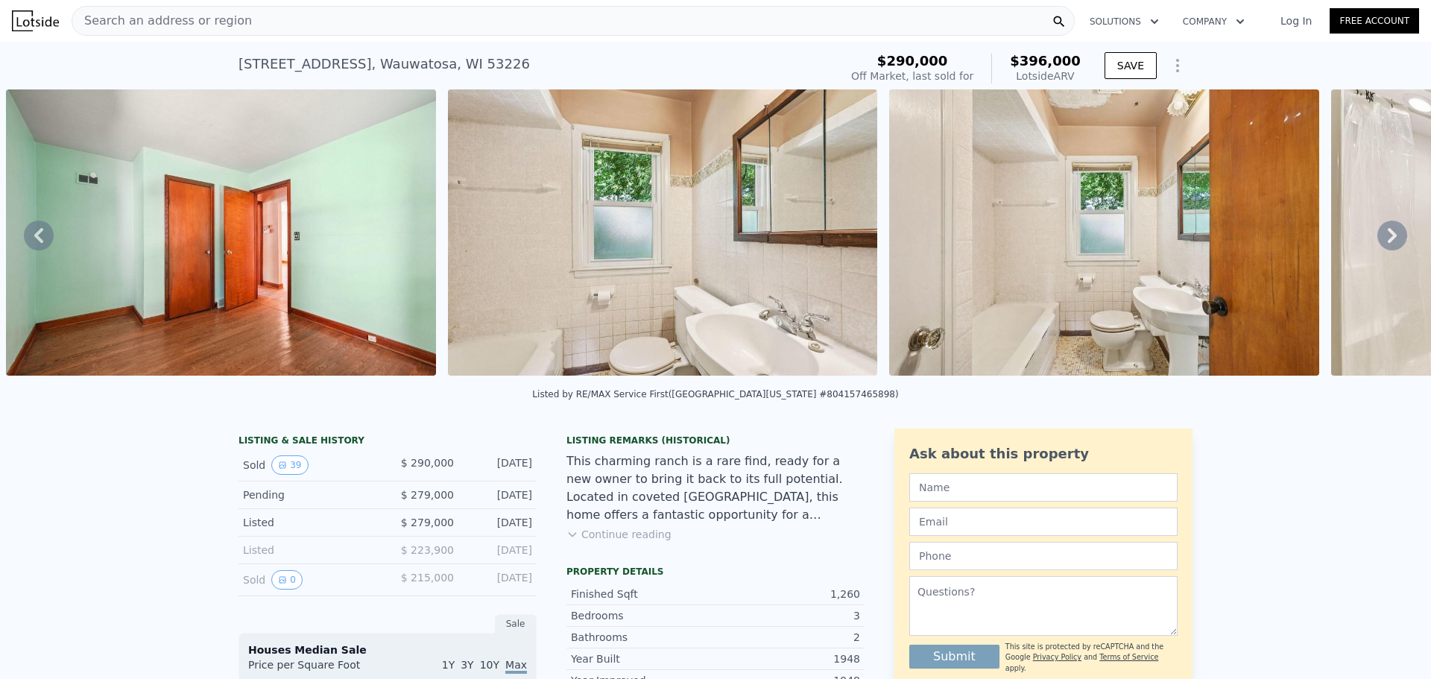
click at [1384, 233] on icon at bounding box center [1392, 236] width 30 height 30
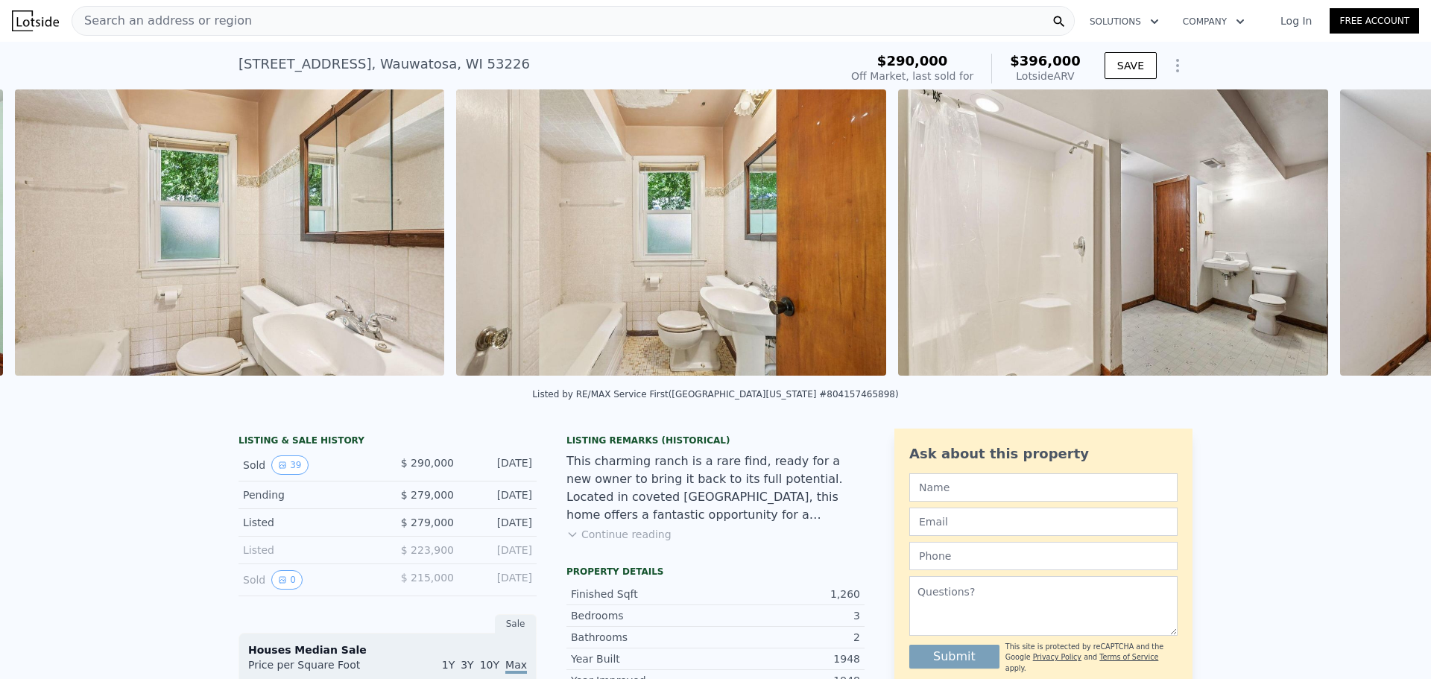
scroll to position [0, 9071]
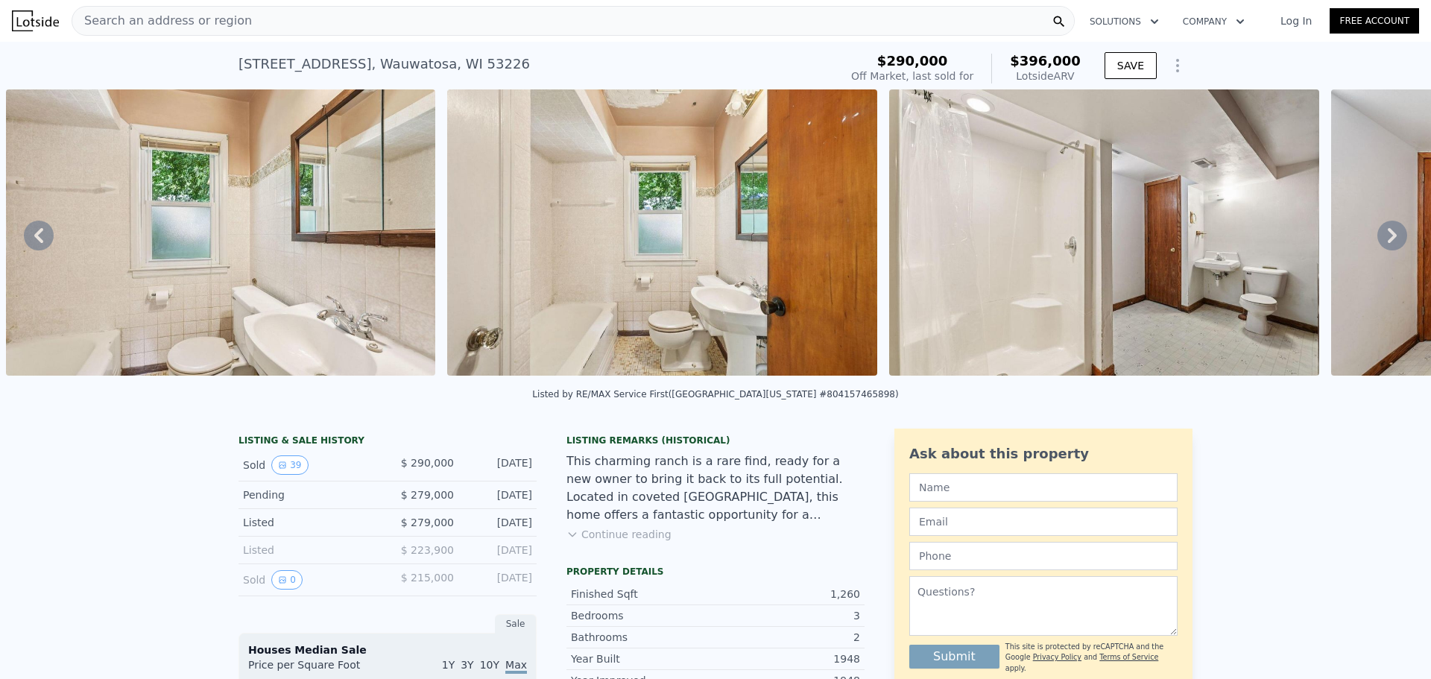
click at [1384, 233] on icon at bounding box center [1392, 236] width 30 height 30
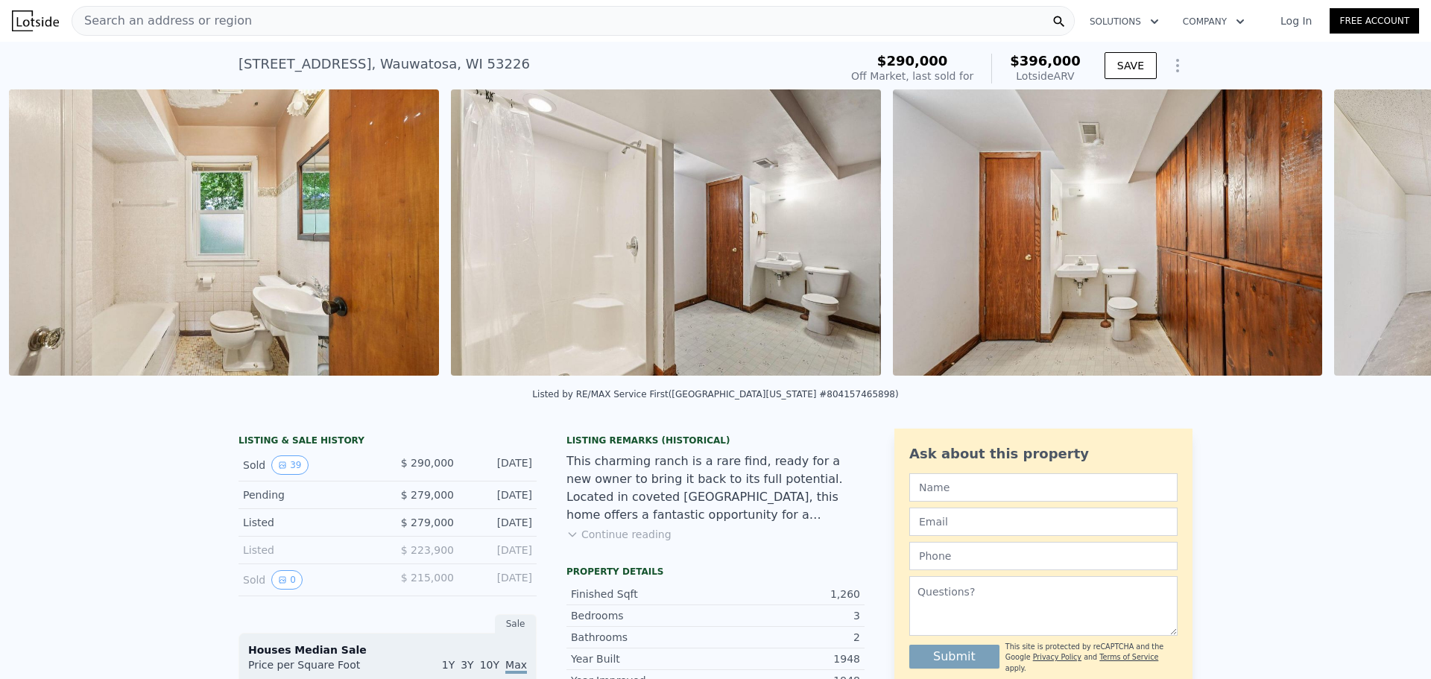
scroll to position [0, 9512]
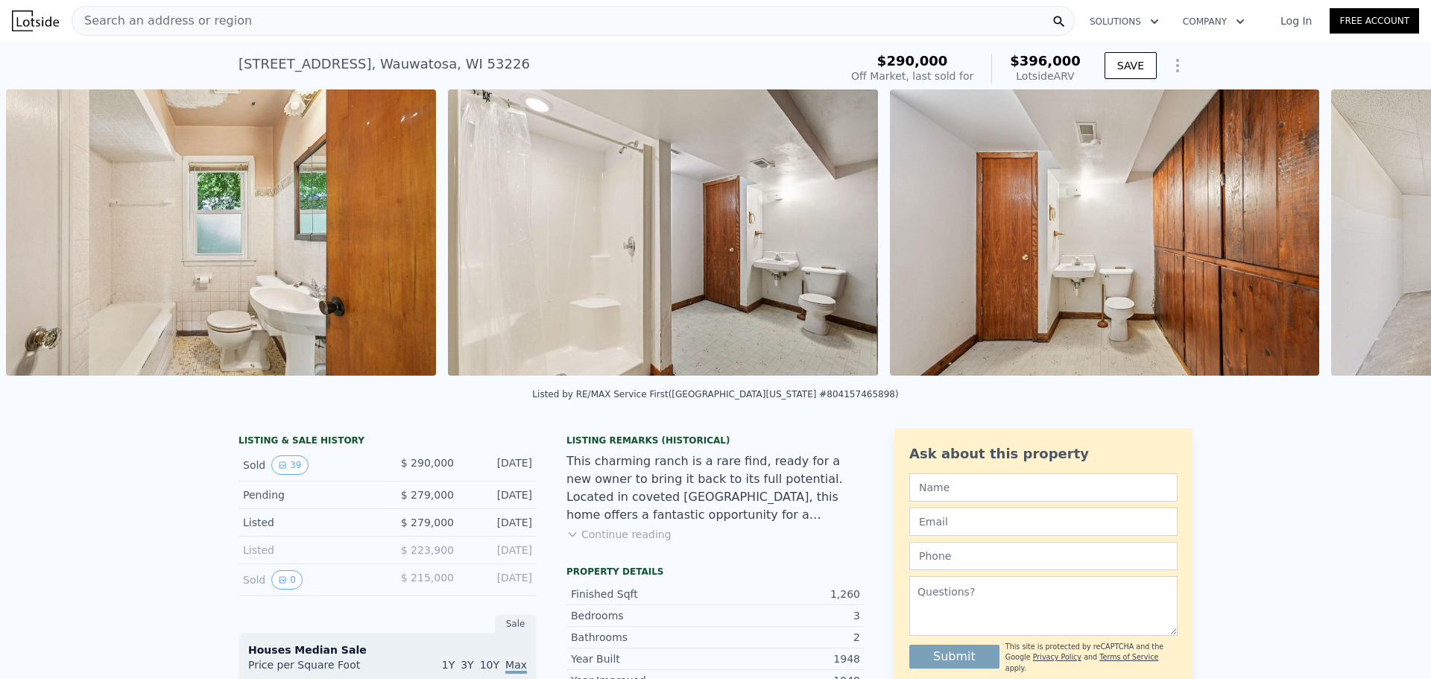
click at [1385, 233] on div "• + − • + − STREET VIEW Loading... SATELLITE VIEW" at bounding box center [715, 234] width 1431 height 291
click at [1385, 233] on icon at bounding box center [1392, 236] width 30 height 30
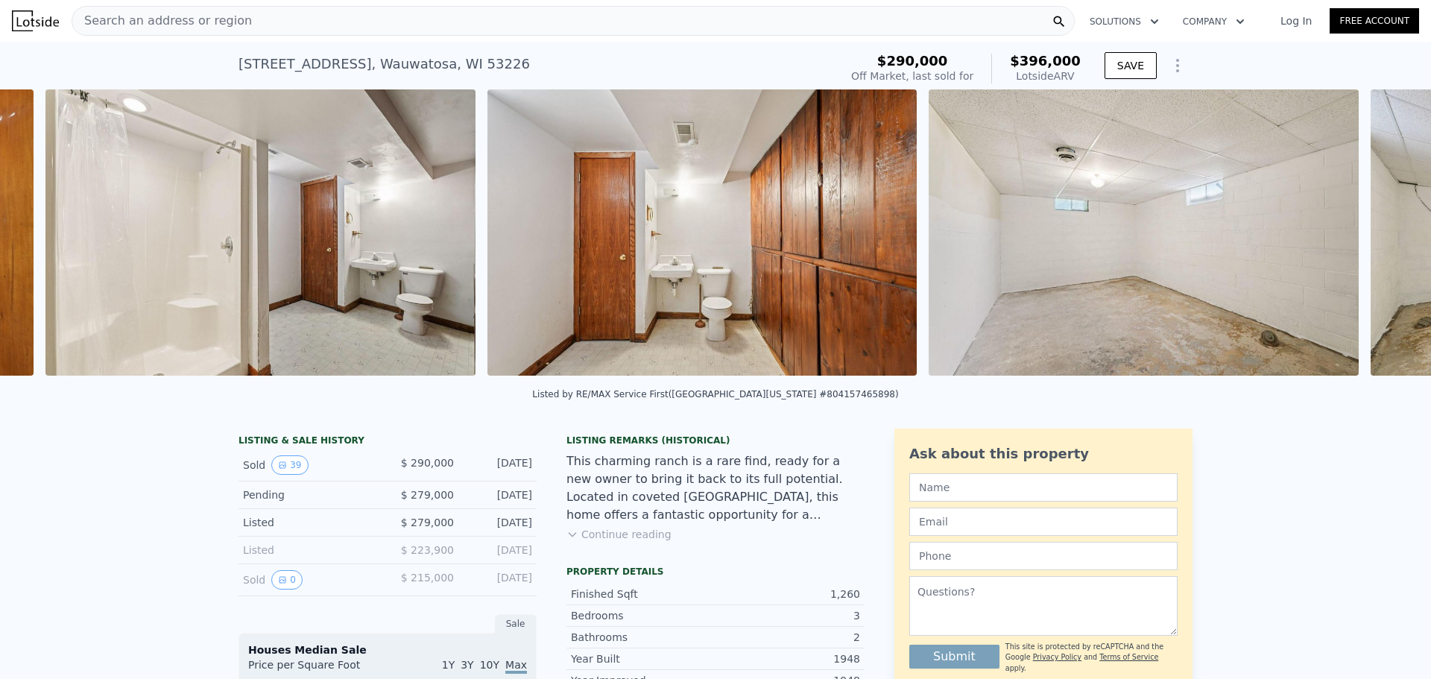
scroll to position [0, 9954]
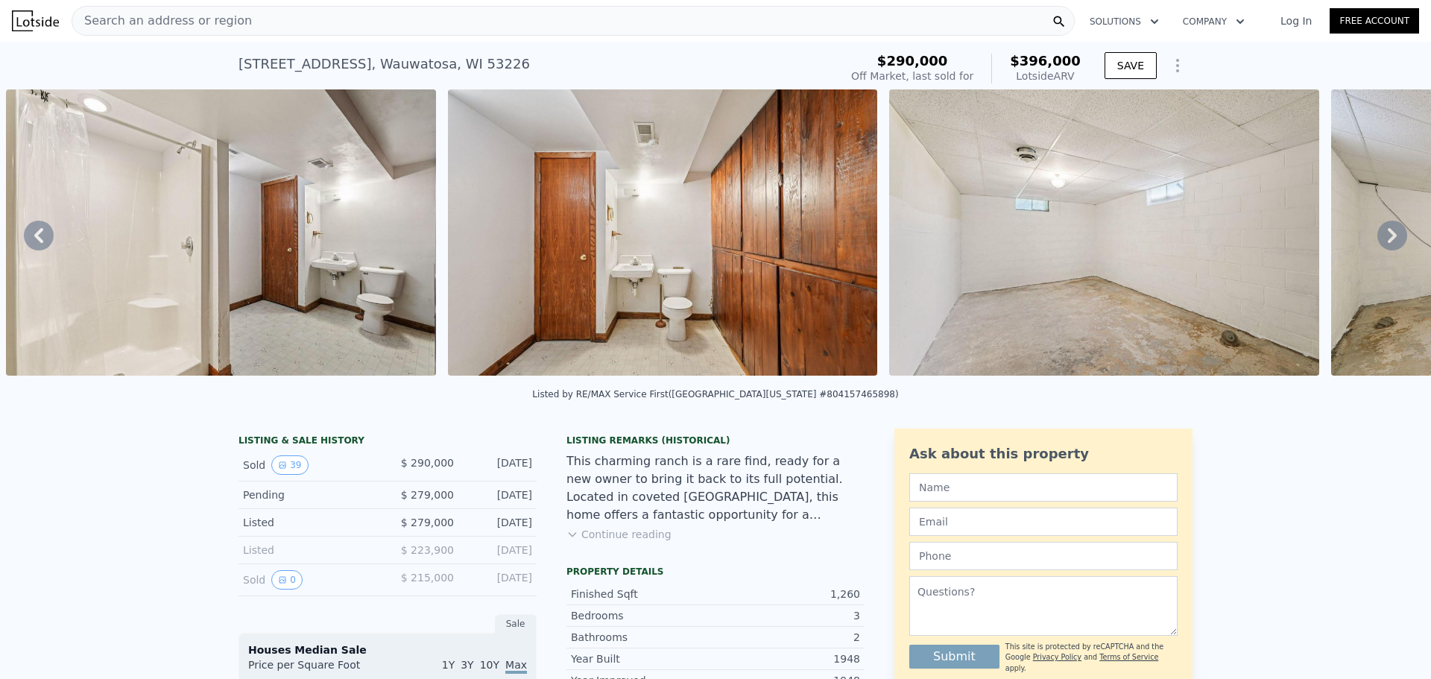
click at [1386, 233] on icon at bounding box center [1392, 236] width 30 height 30
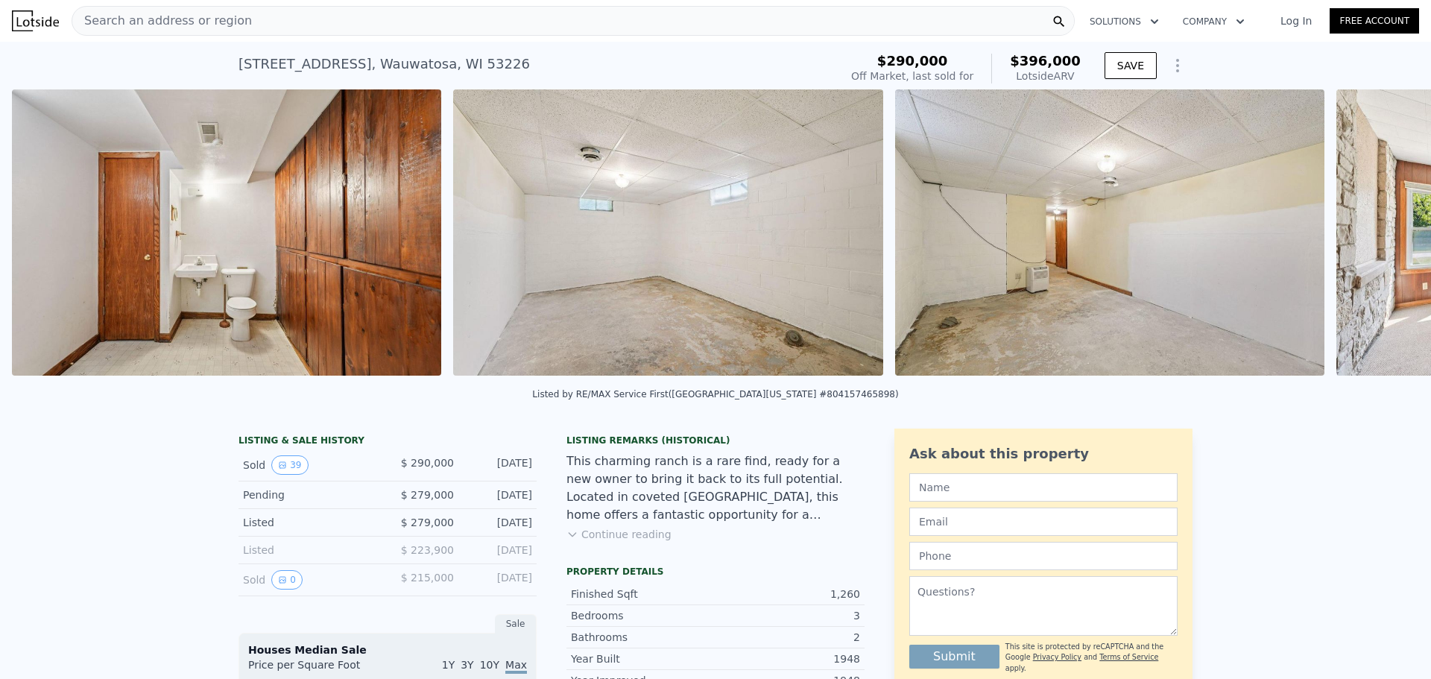
scroll to position [0, 10395]
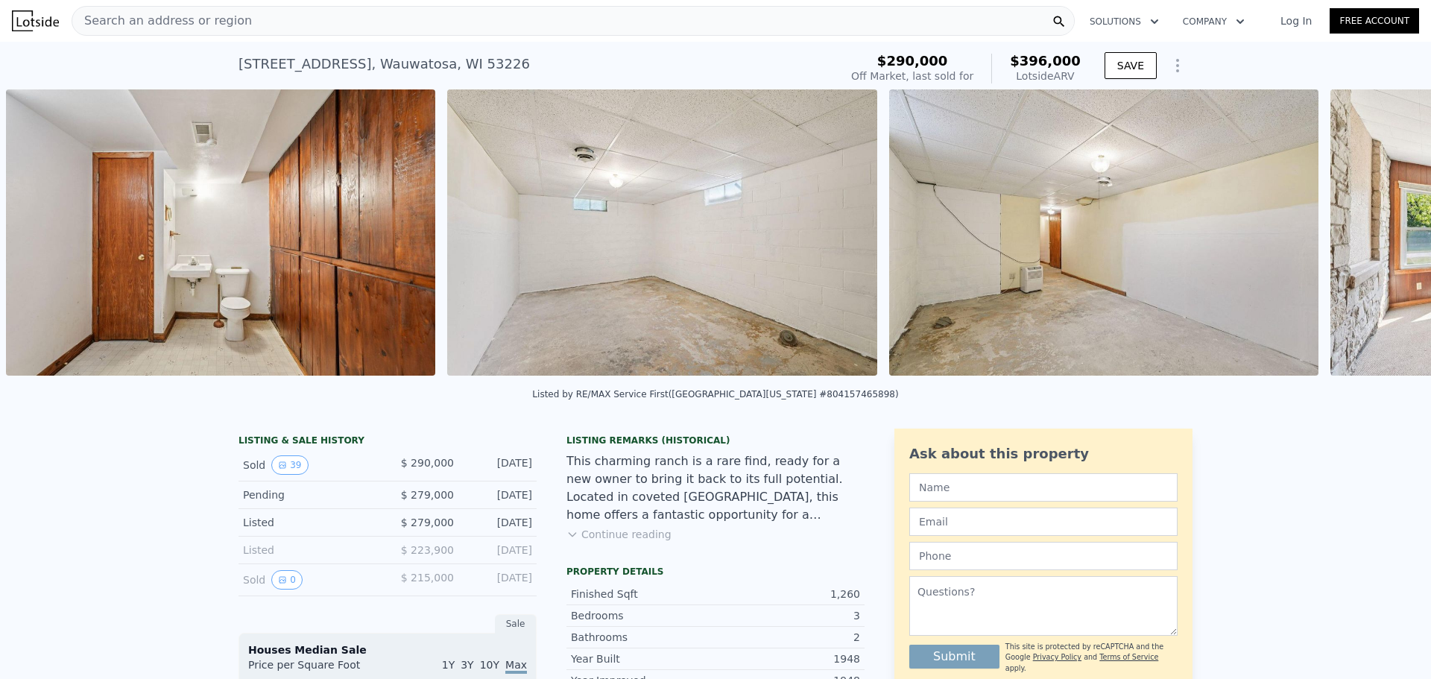
click at [1386, 233] on div "• + − • + − STREET VIEW Loading... SATELLITE VIEW" at bounding box center [715, 234] width 1431 height 291
click at [1387, 233] on icon at bounding box center [1392, 236] width 30 height 30
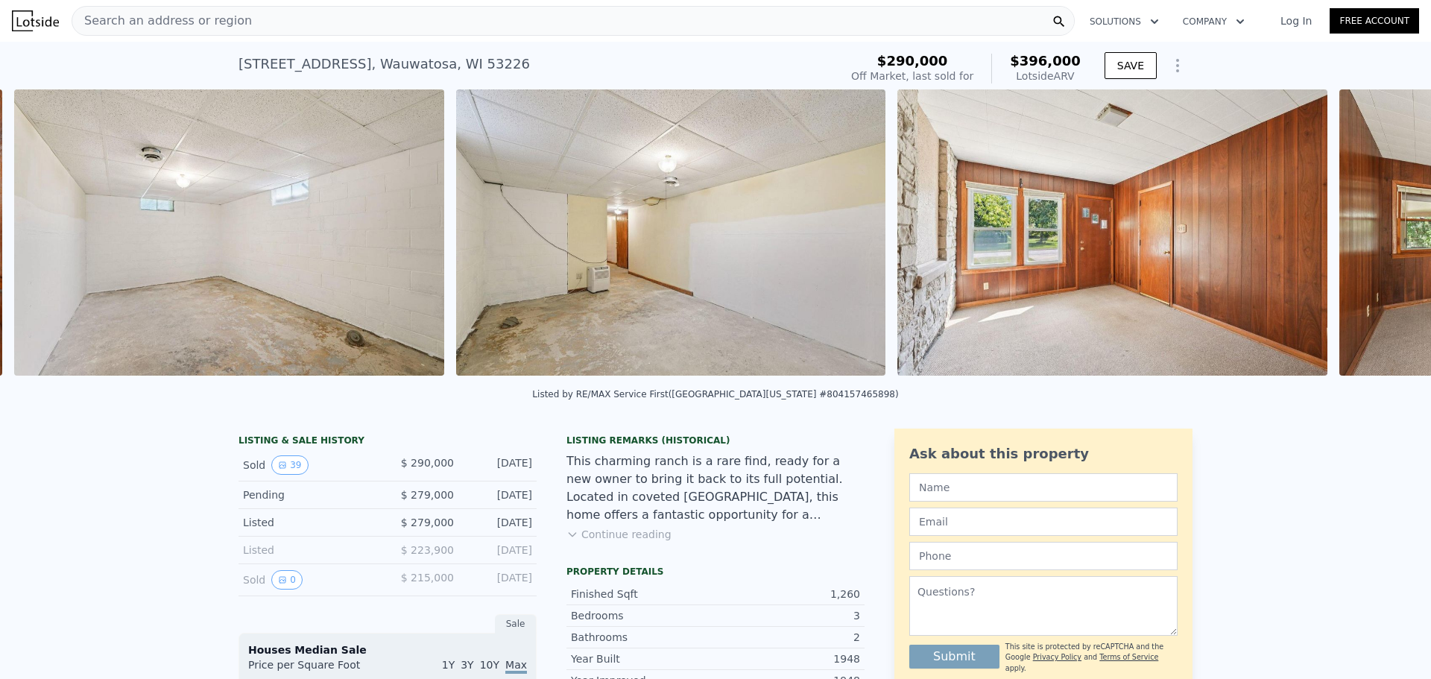
scroll to position [0, 10837]
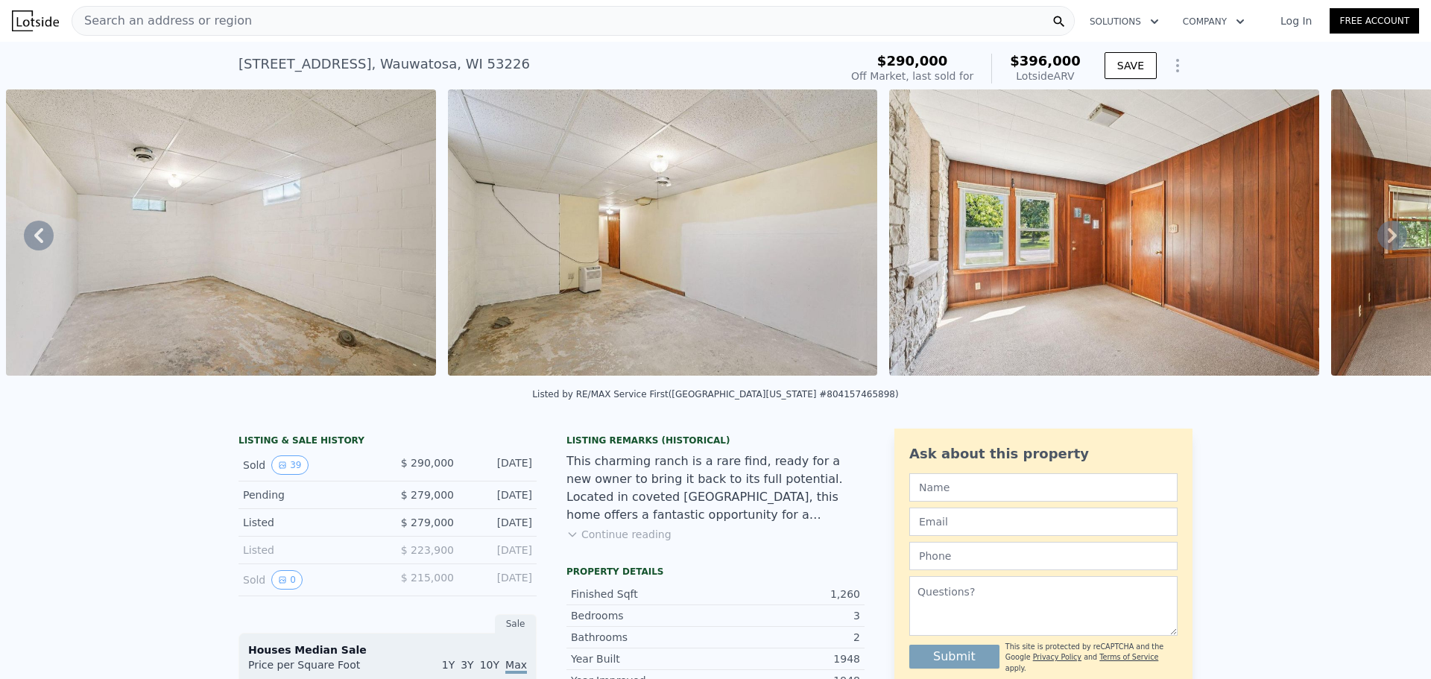
click at [1387, 233] on div "• + − • + − STREET VIEW Loading... SATELLITE VIEW" at bounding box center [715, 234] width 1431 height 291
click at [1384, 233] on icon at bounding box center [1392, 236] width 30 height 30
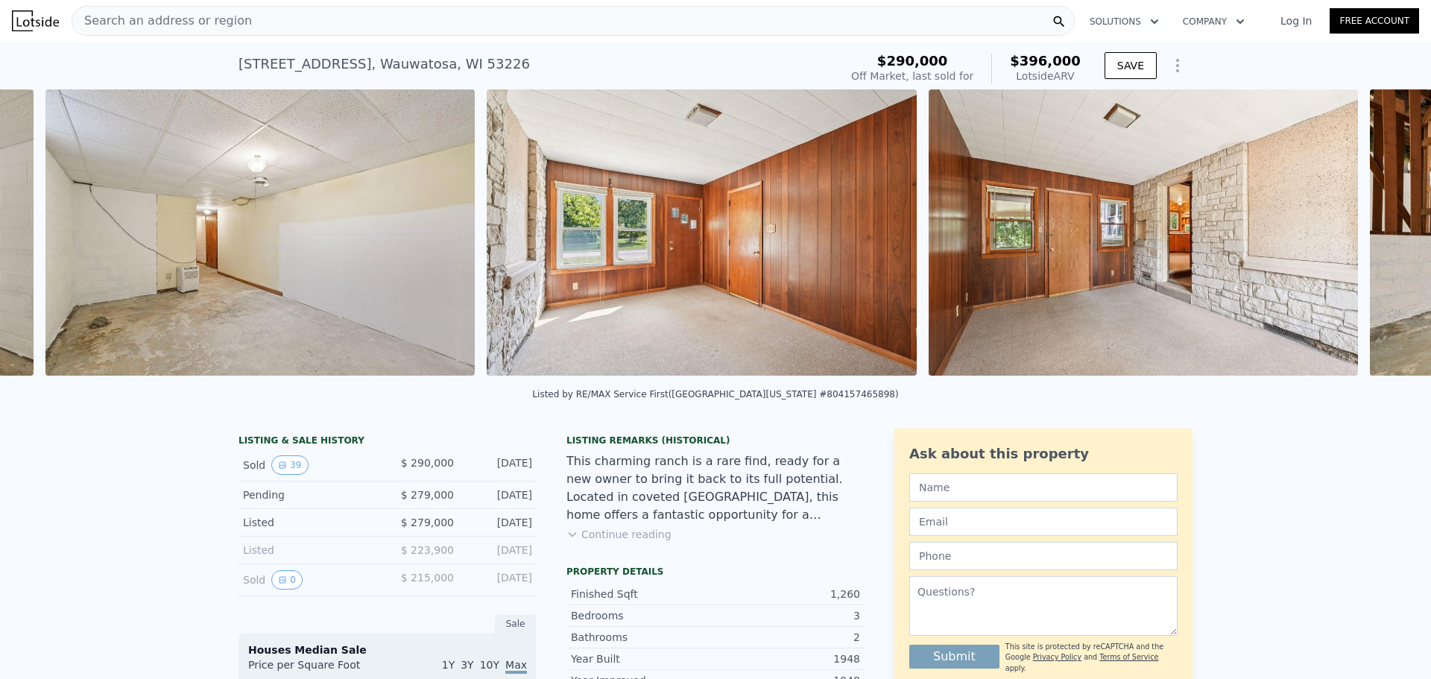
scroll to position [0, 11278]
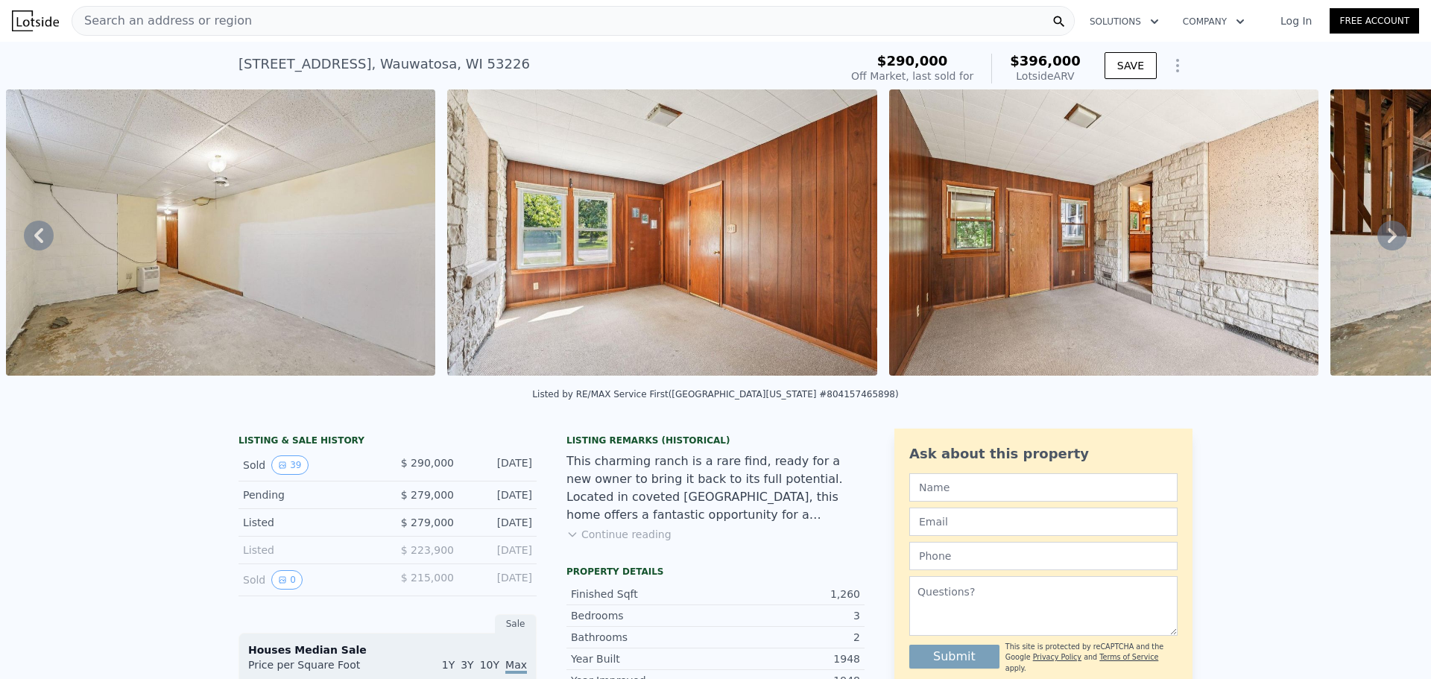
click at [1385, 233] on div "• + − • + − STREET VIEW Loading... SATELLITE VIEW" at bounding box center [715, 234] width 1431 height 291
click at [1385, 233] on icon at bounding box center [1392, 236] width 30 height 30
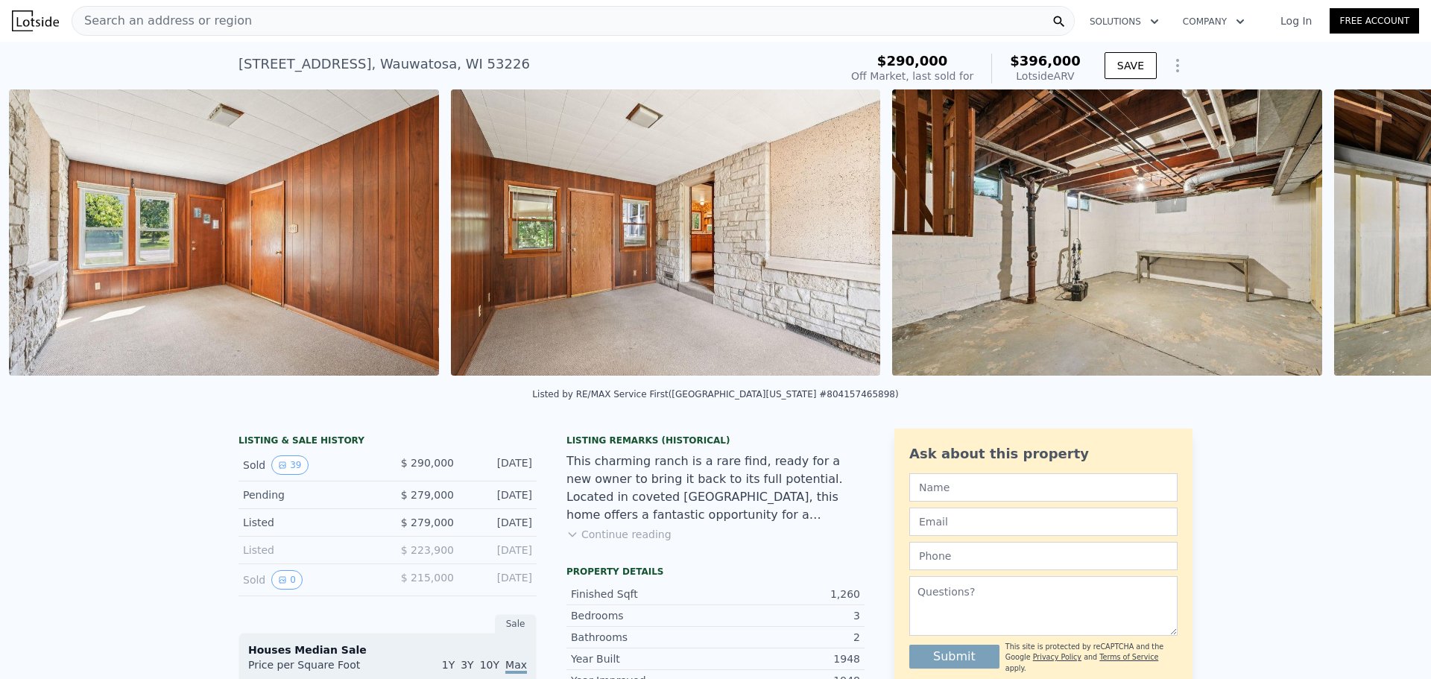
scroll to position [0, 11719]
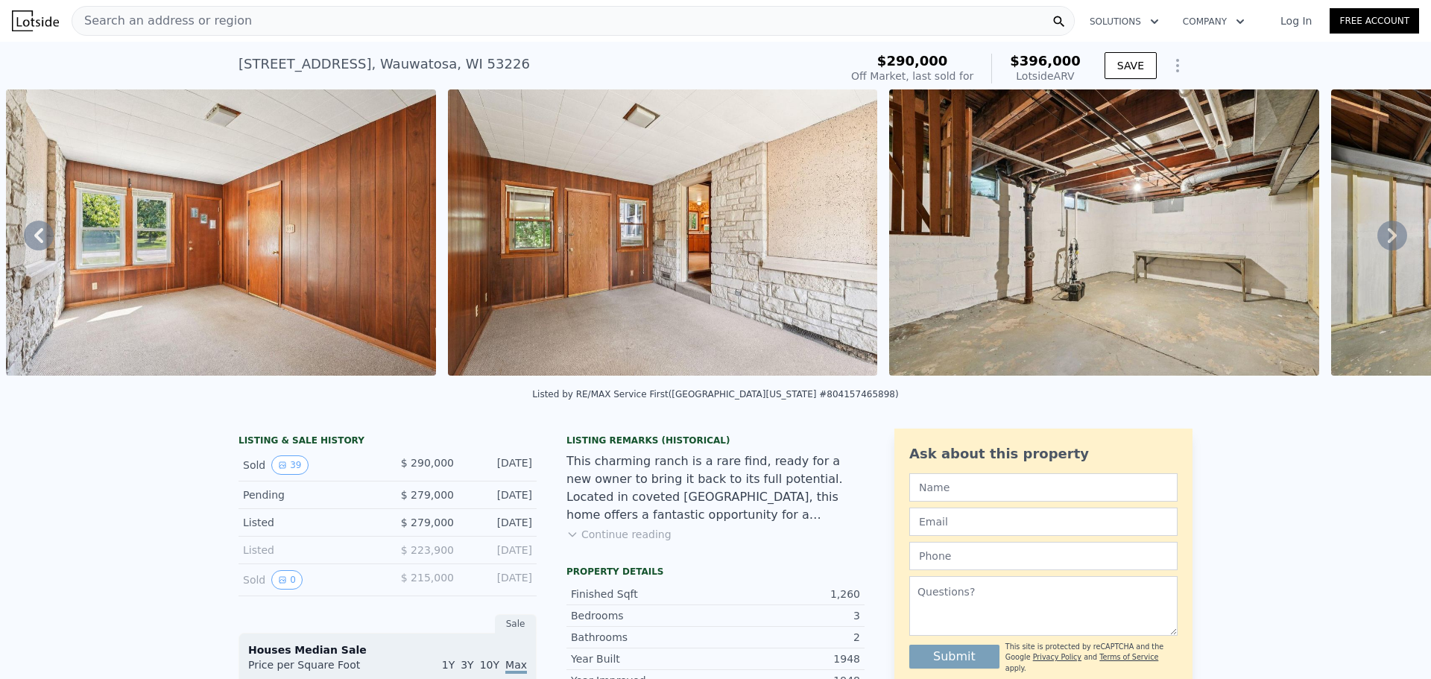
click at [1386, 233] on icon at bounding box center [1392, 236] width 30 height 30
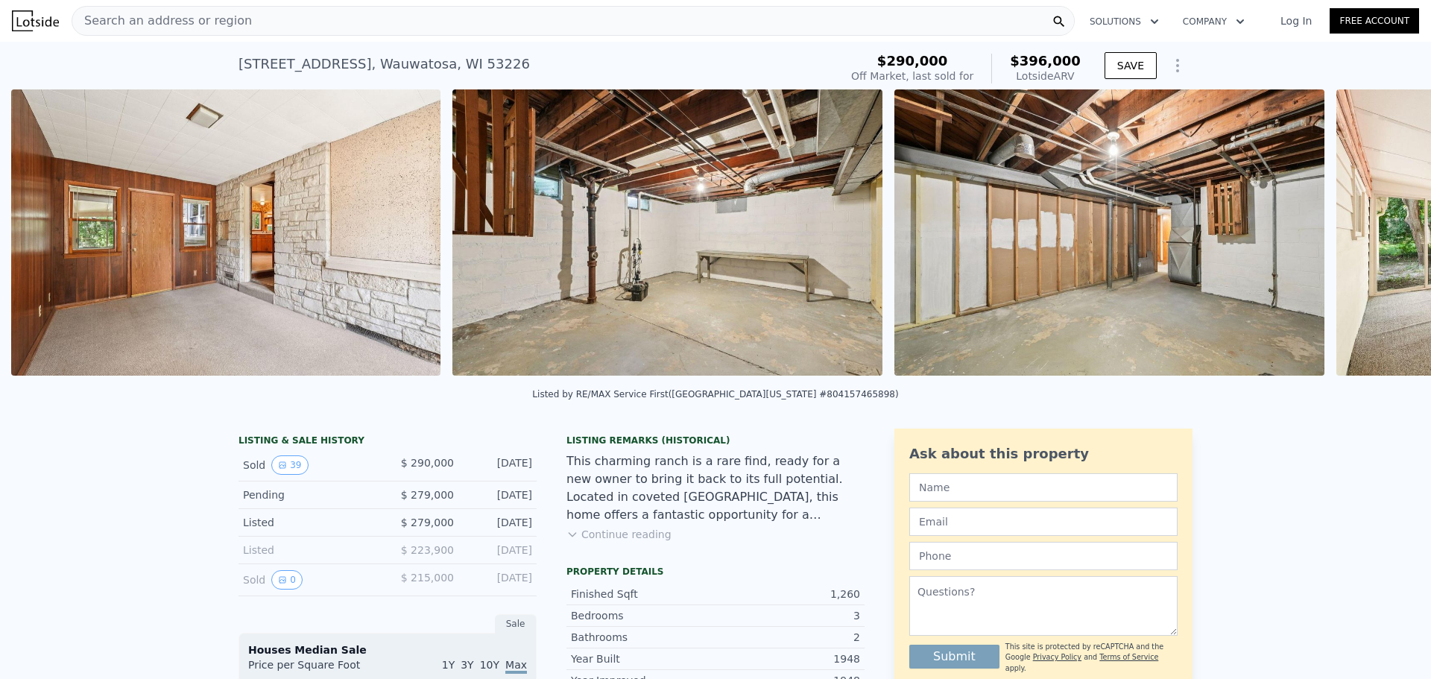
scroll to position [0, 12161]
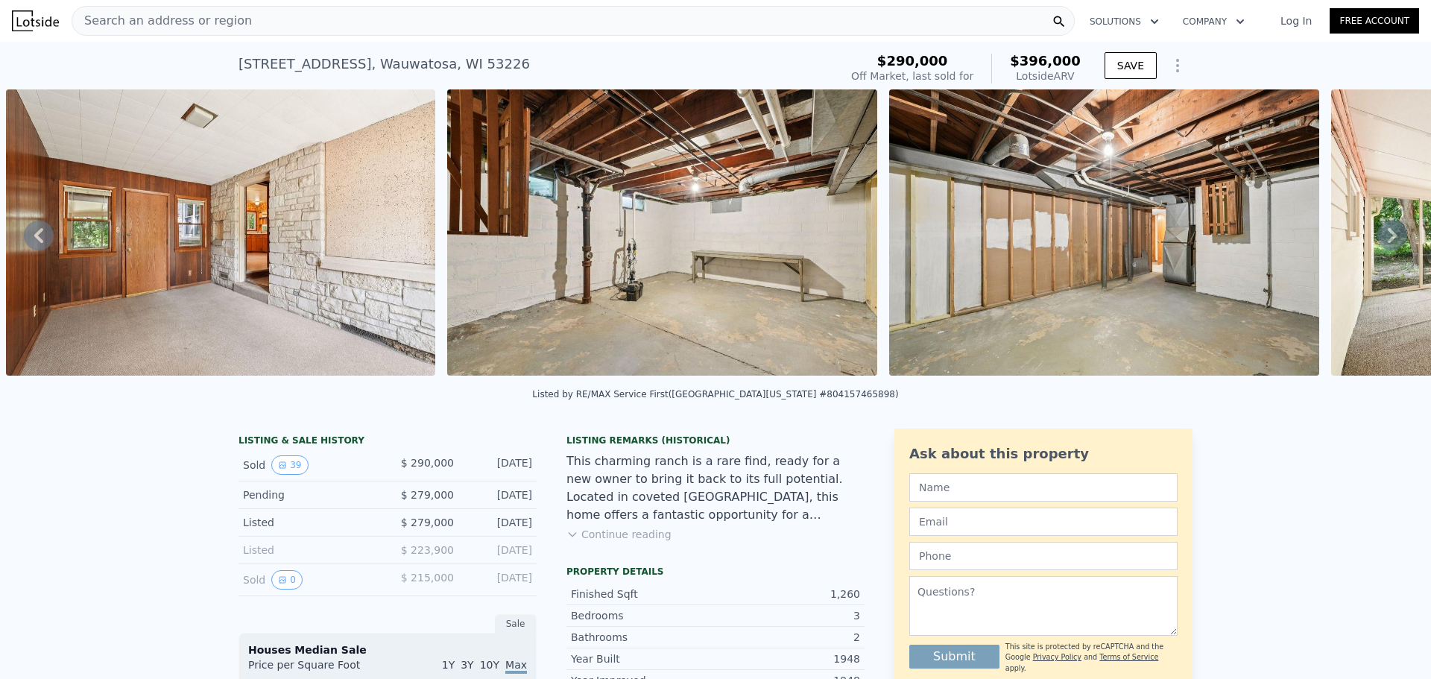
click at [1386, 233] on icon at bounding box center [1392, 236] width 30 height 30
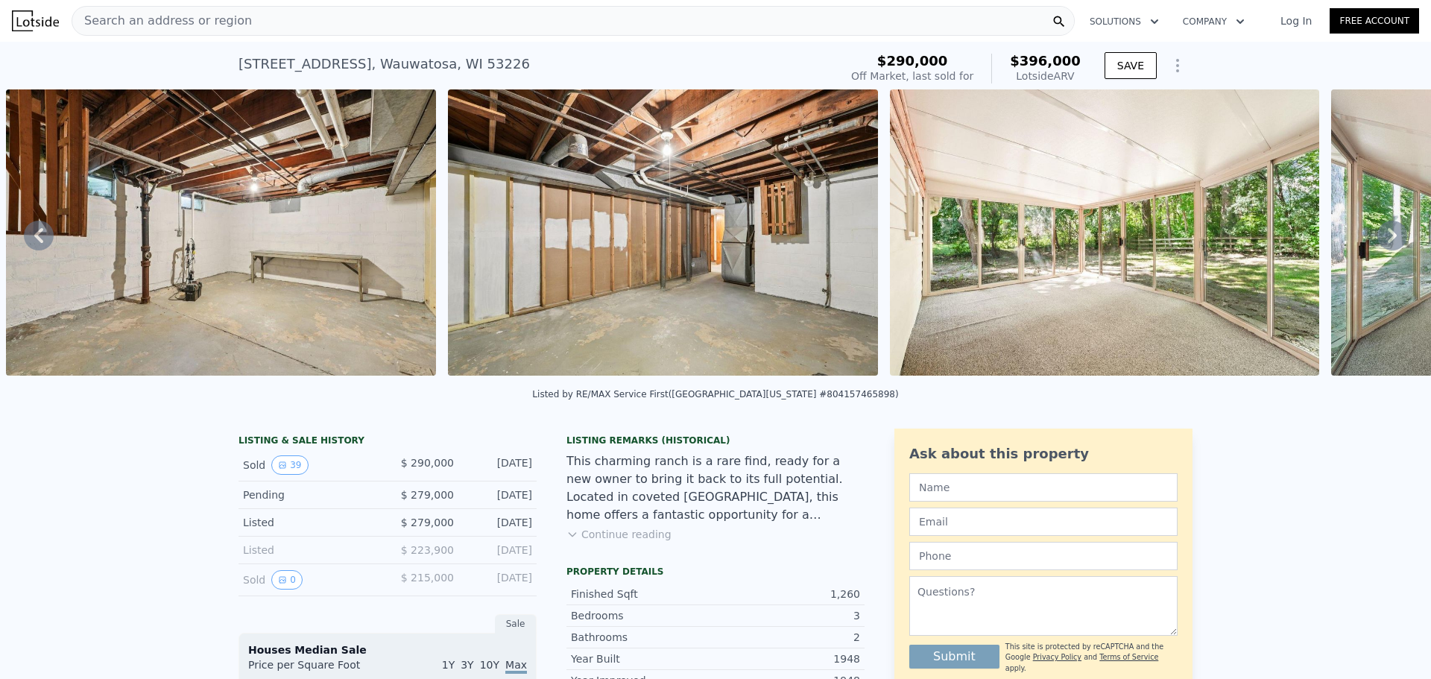
click at [1386, 233] on icon at bounding box center [1392, 236] width 30 height 30
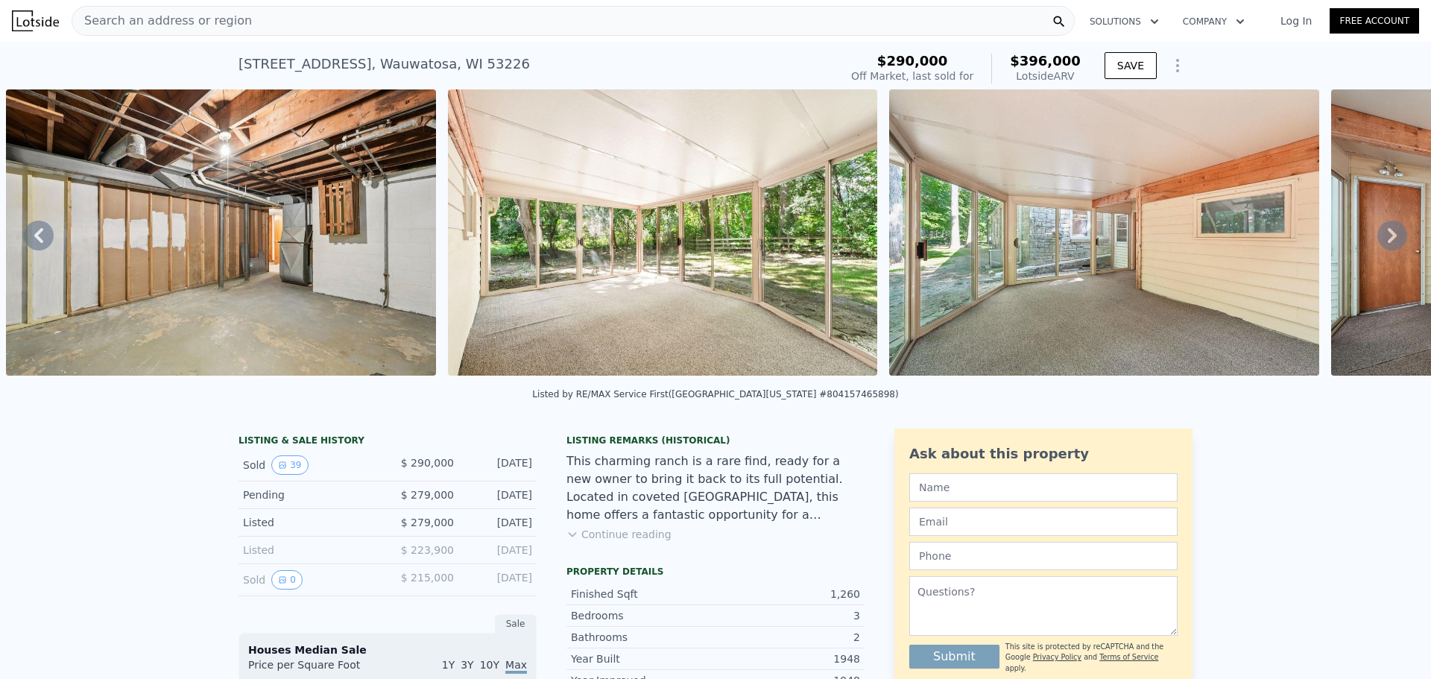
click at [1387, 233] on icon at bounding box center [1392, 236] width 30 height 30
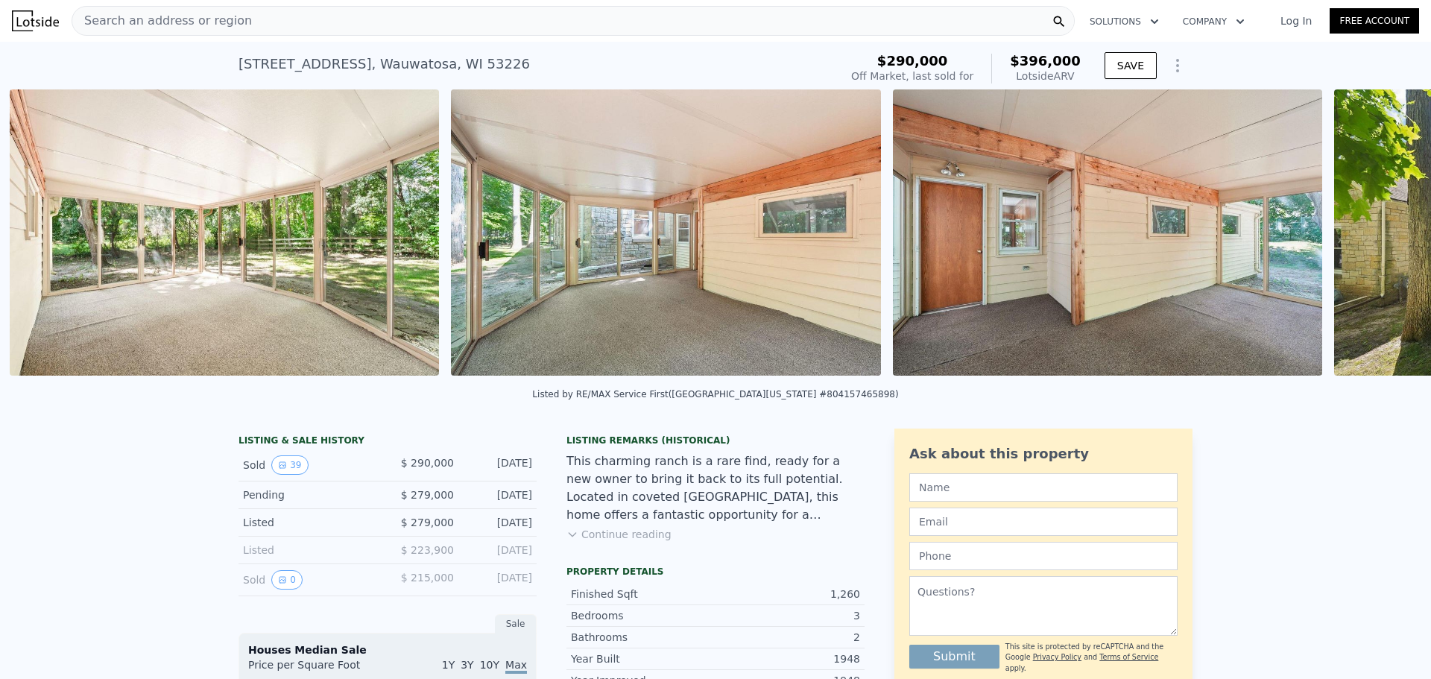
scroll to position [0, 13486]
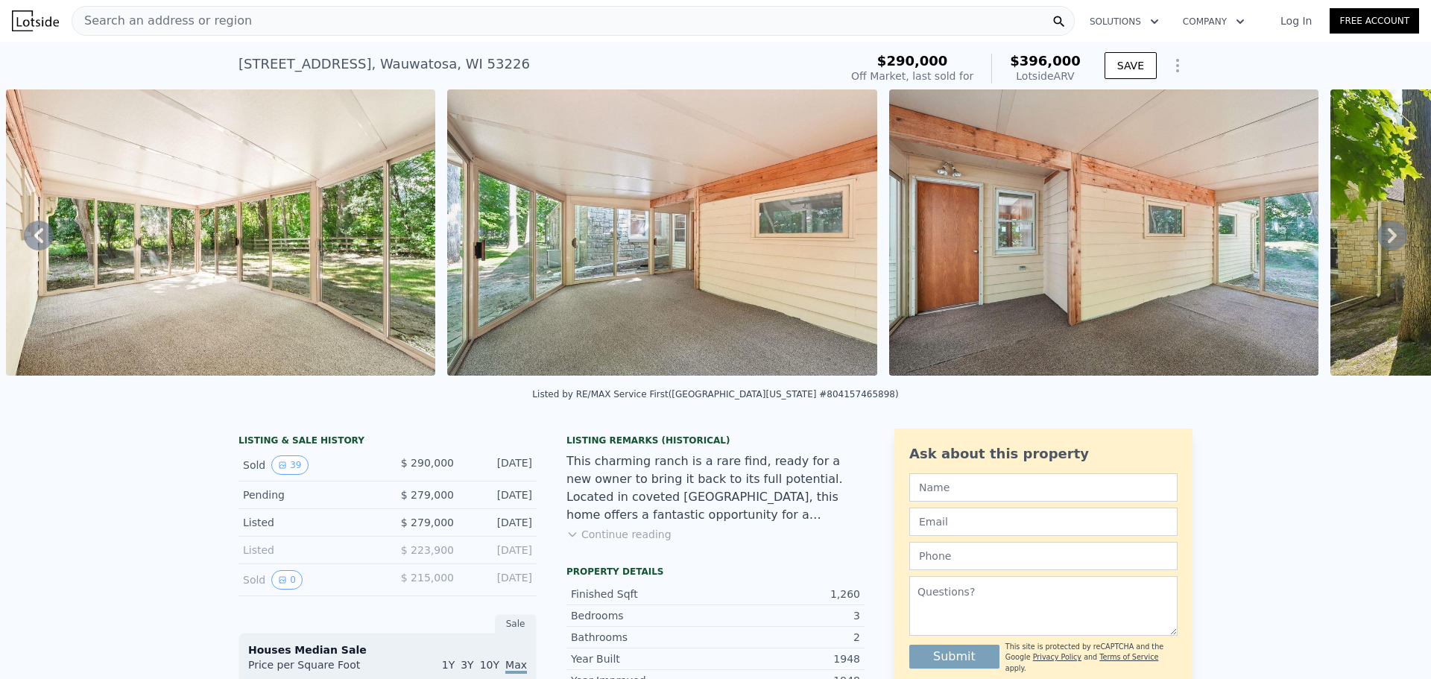
click at [1387, 233] on div "• + − • + − STREET VIEW Loading... SATELLITE VIEW" at bounding box center [715, 234] width 1431 height 291
click at [1388, 233] on icon at bounding box center [1392, 236] width 30 height 30
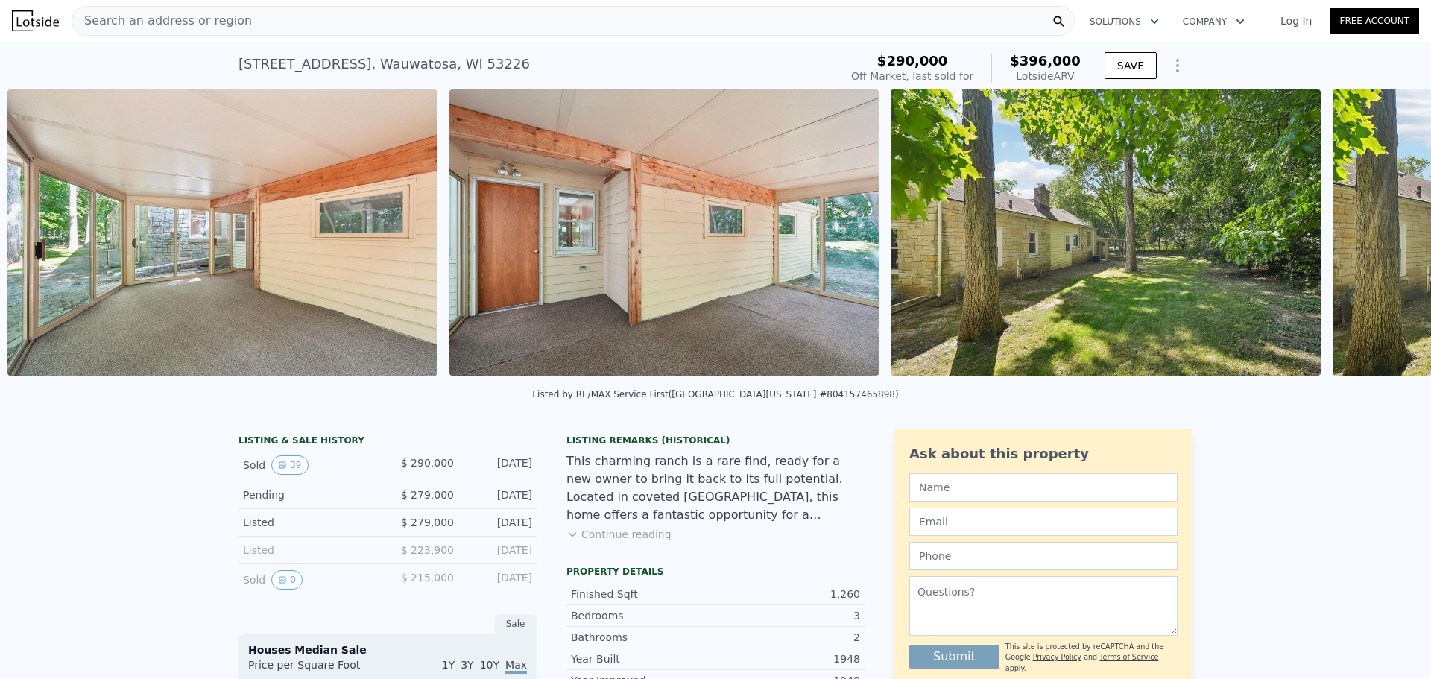
scroll to position [0, 13927]
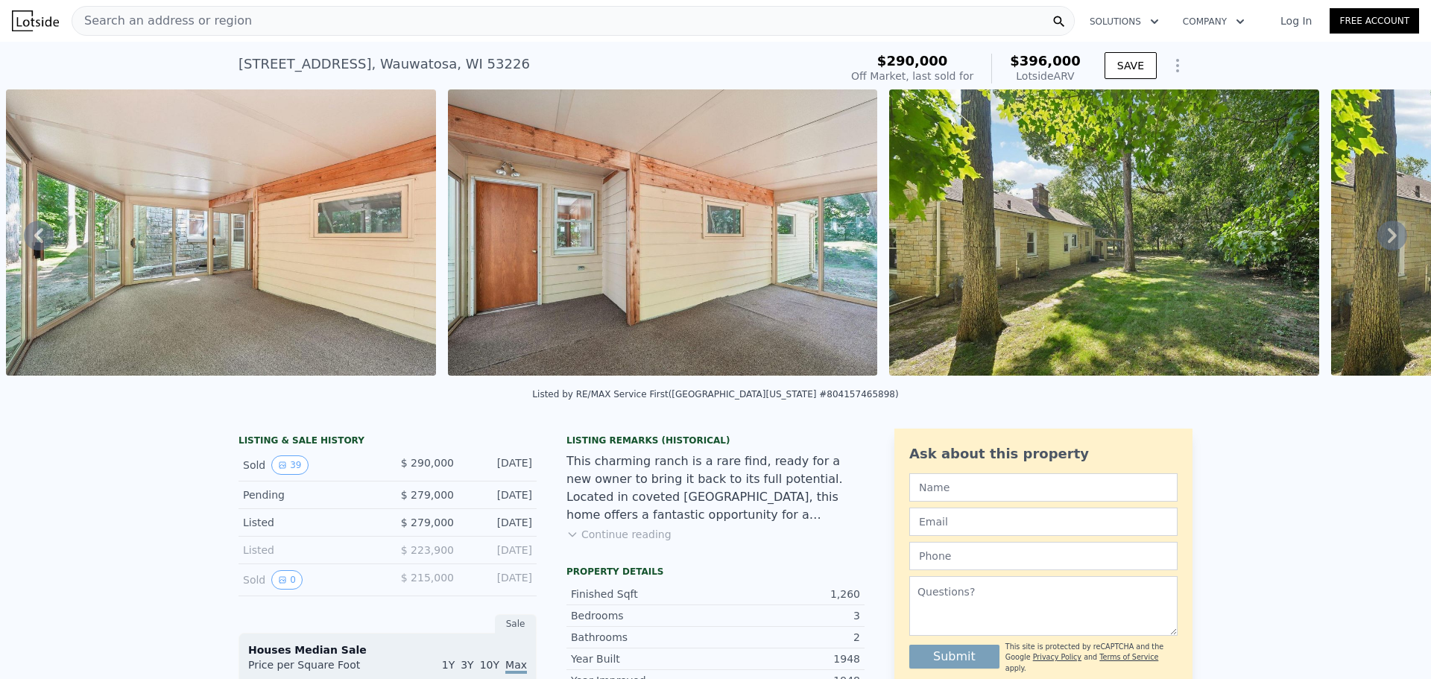
click at [1380, 234] on icon at bounding box center [1392, 236] width 30 height 30
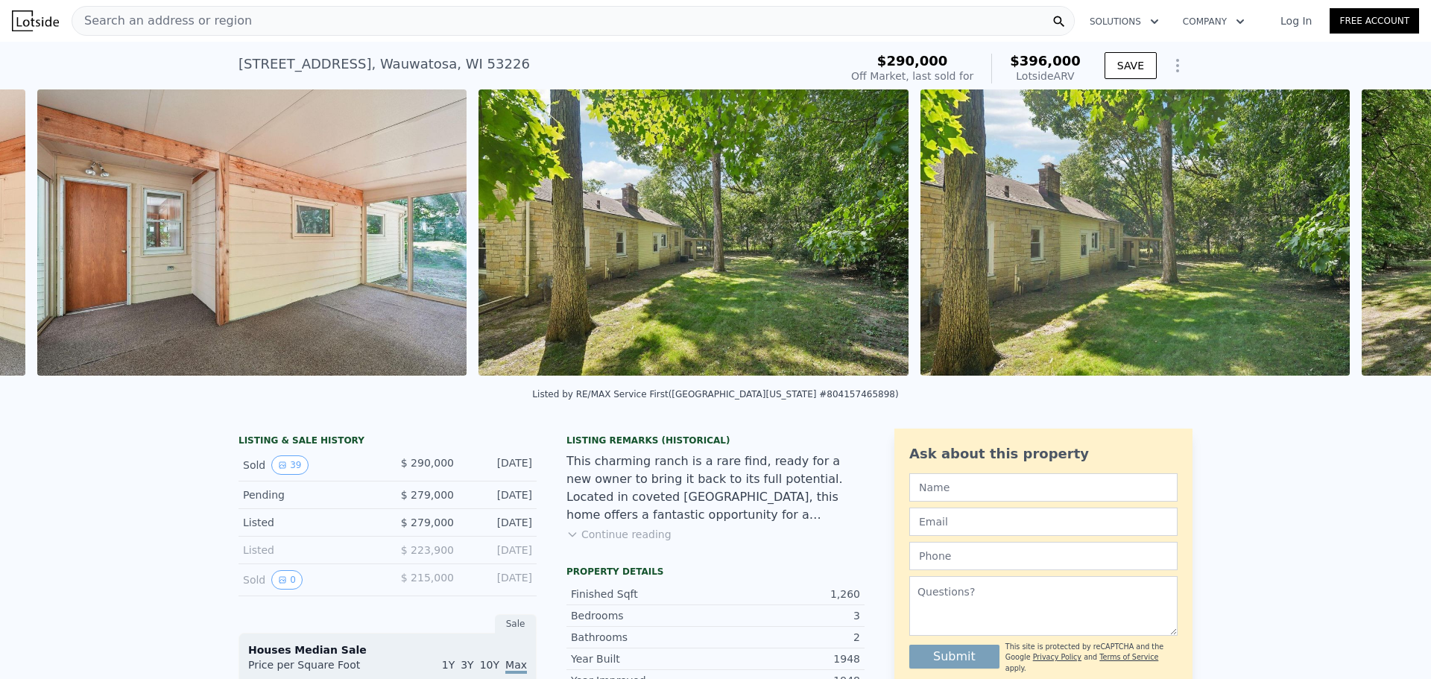
scroll to position [0, 14369]
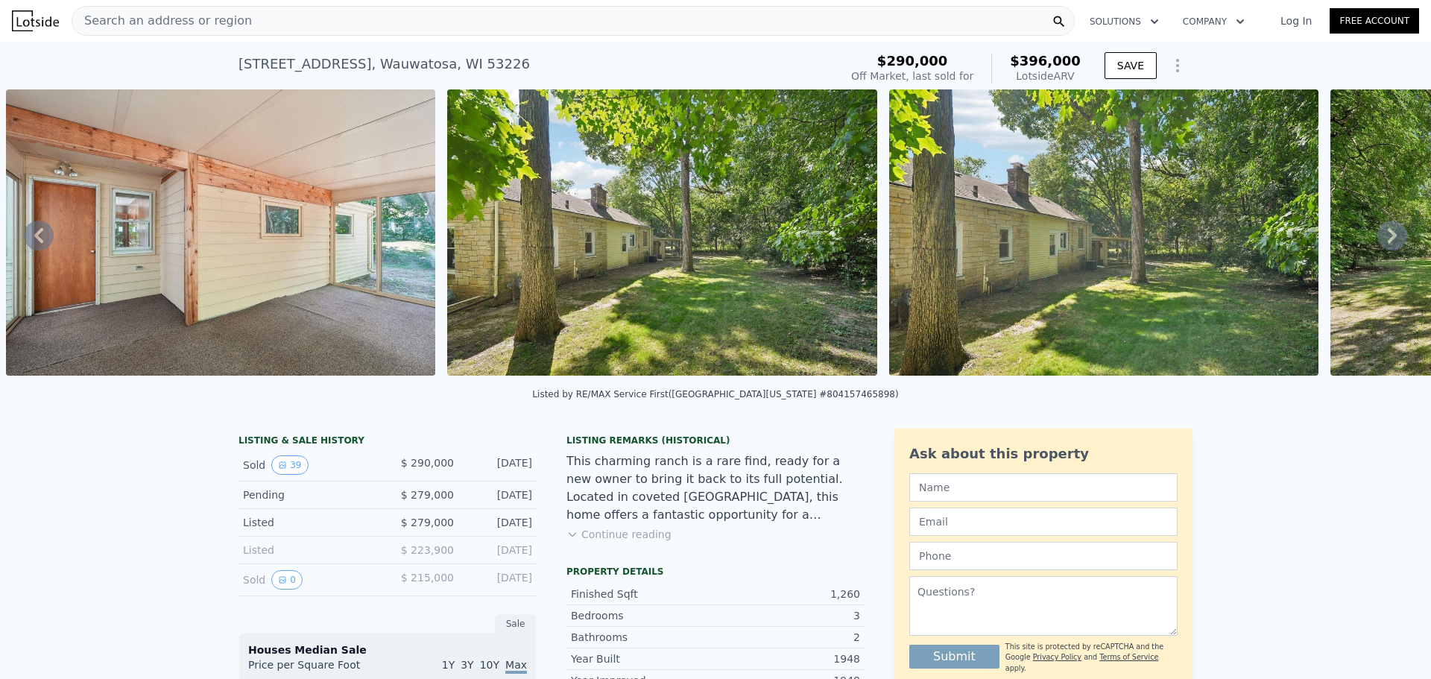
click at [1380, 234] on icon at bounding box center [1392, 236] width 30 height 30
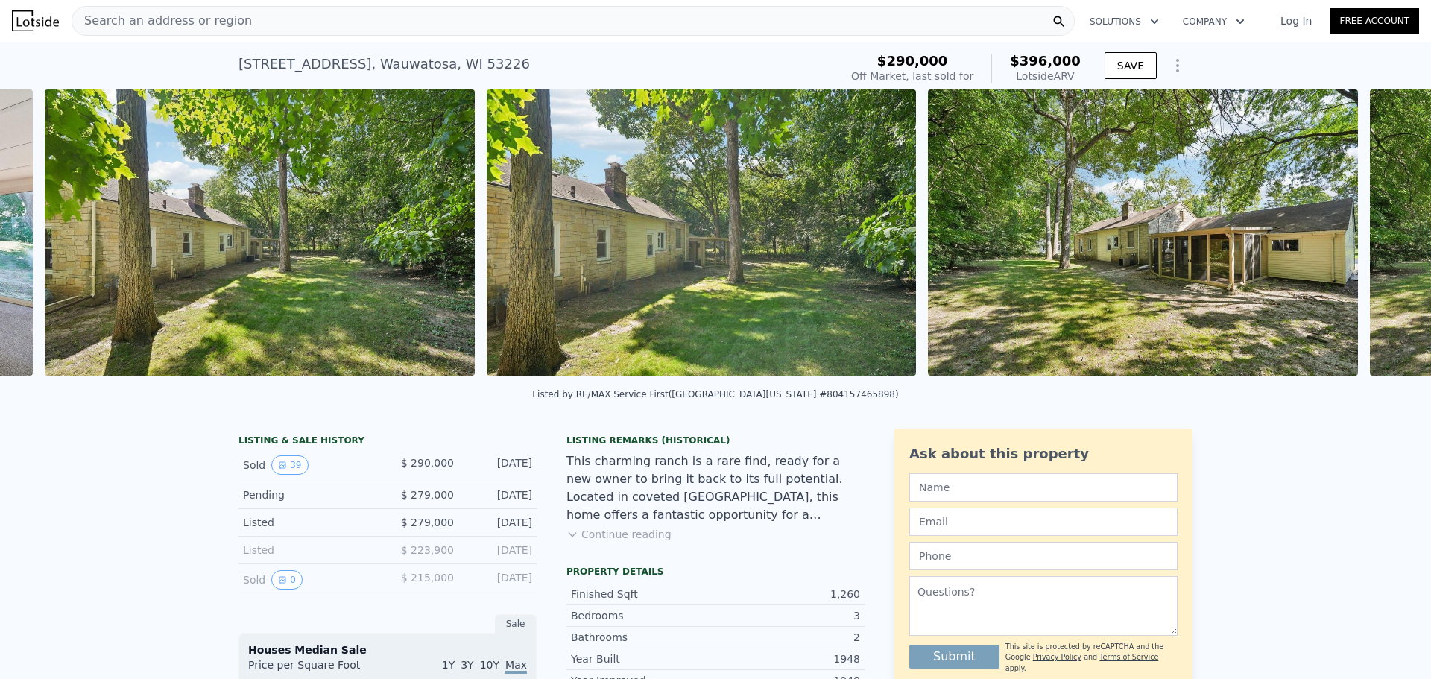
scroll to position [0, 14810]
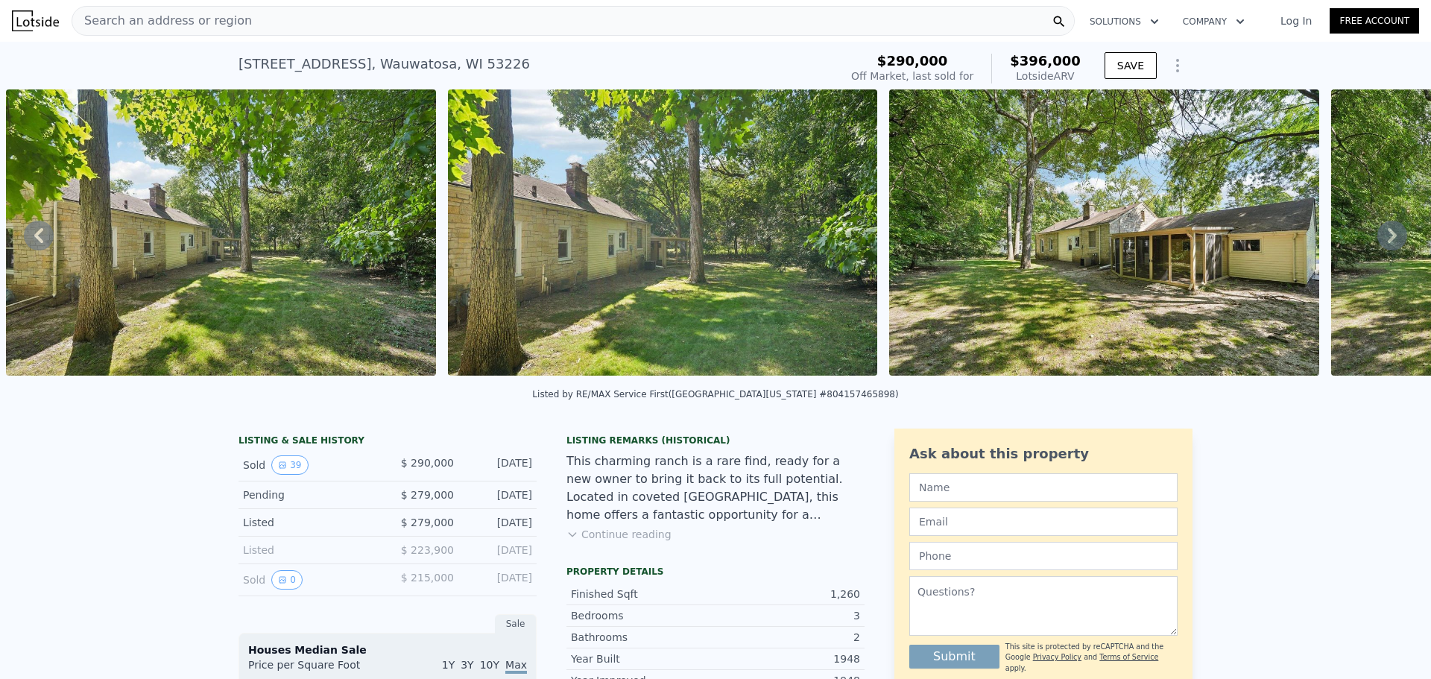
click at [1380, 234] on icon at bounding box center [1392, 236] width 30 height 30
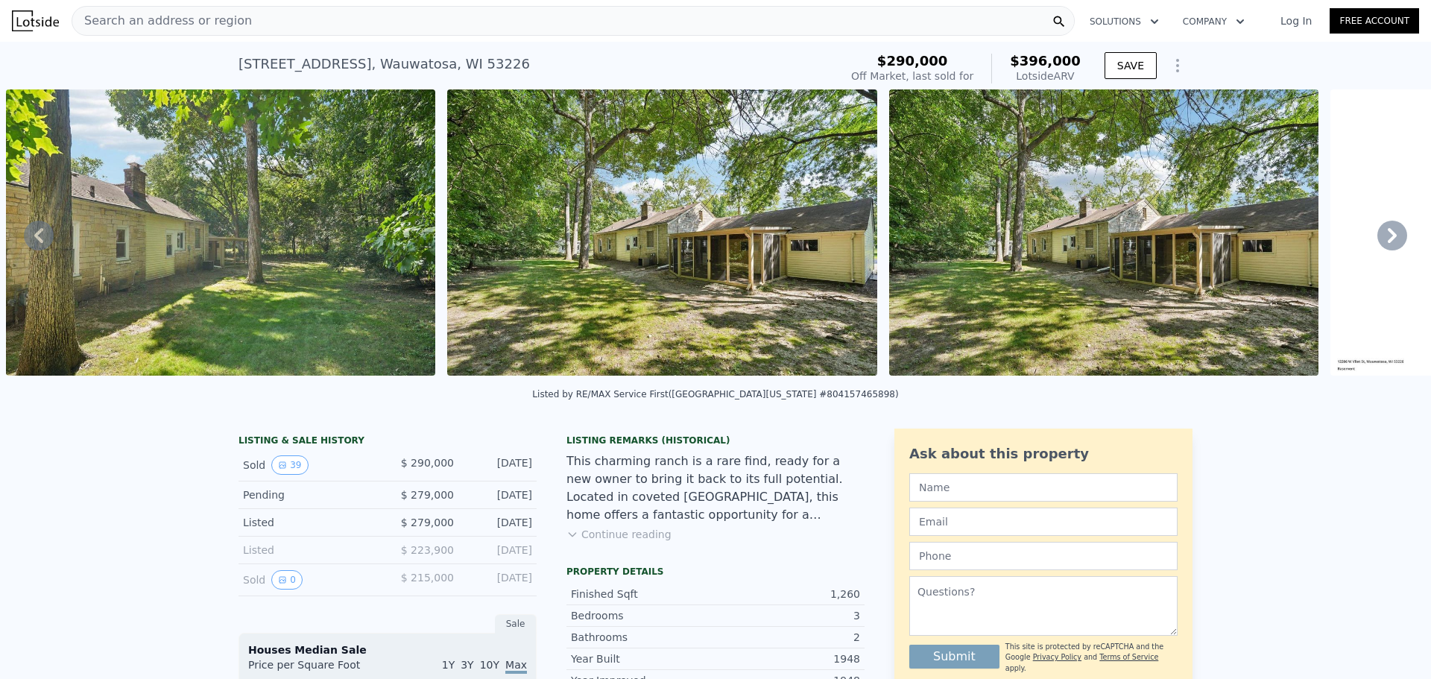
click at [1381, 234] on icon at bounding box center [1392, 236] width 30 height 30
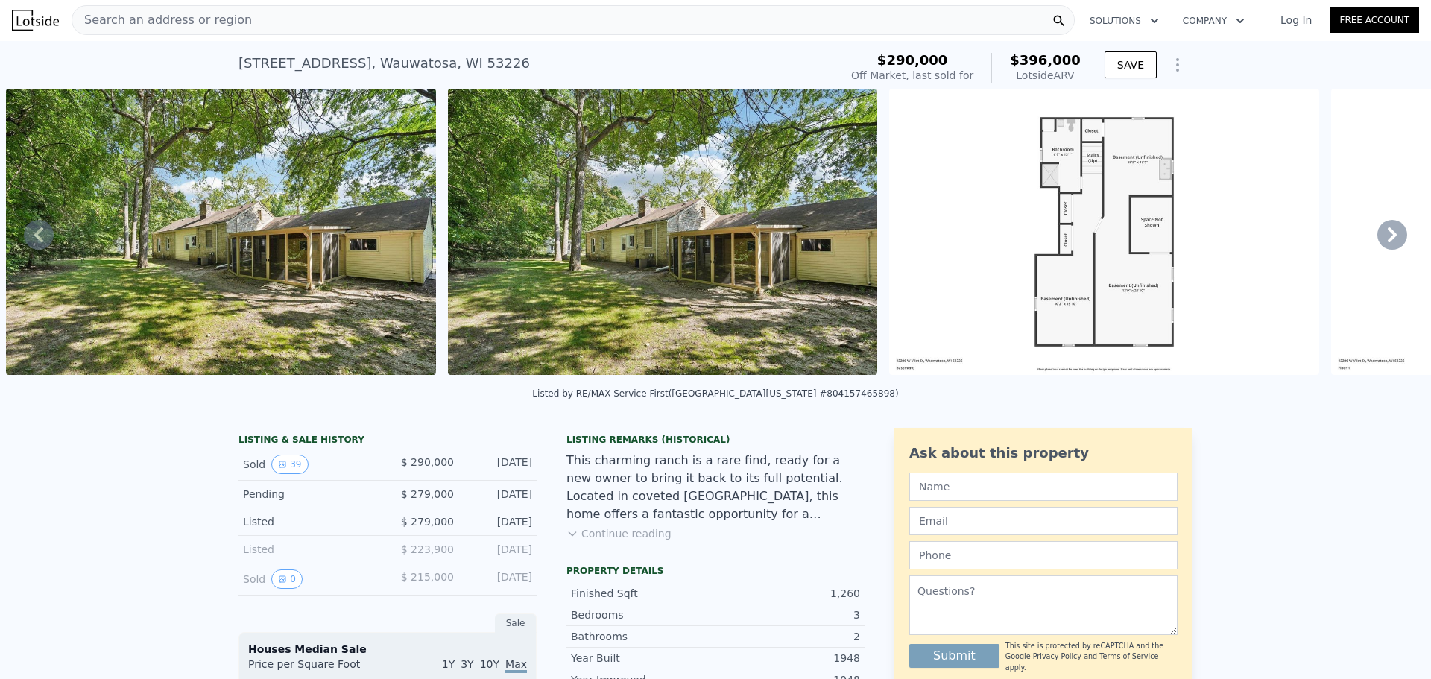
scroll to position [0, 0]
click at [271, 245] on img at bounding box center [221, 232] width 430 height 286
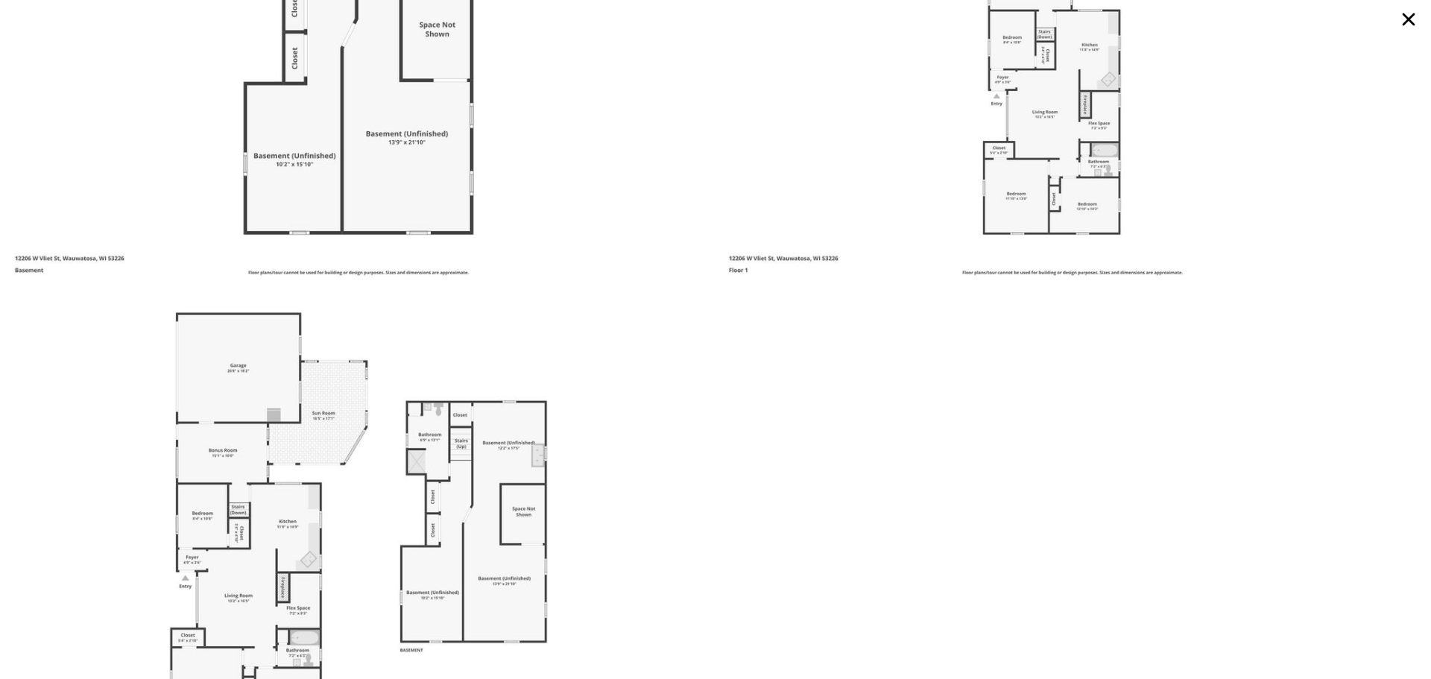
scroll to position [8772, 0]
